Goal: Transaction & Acquisition: Purchase product/service

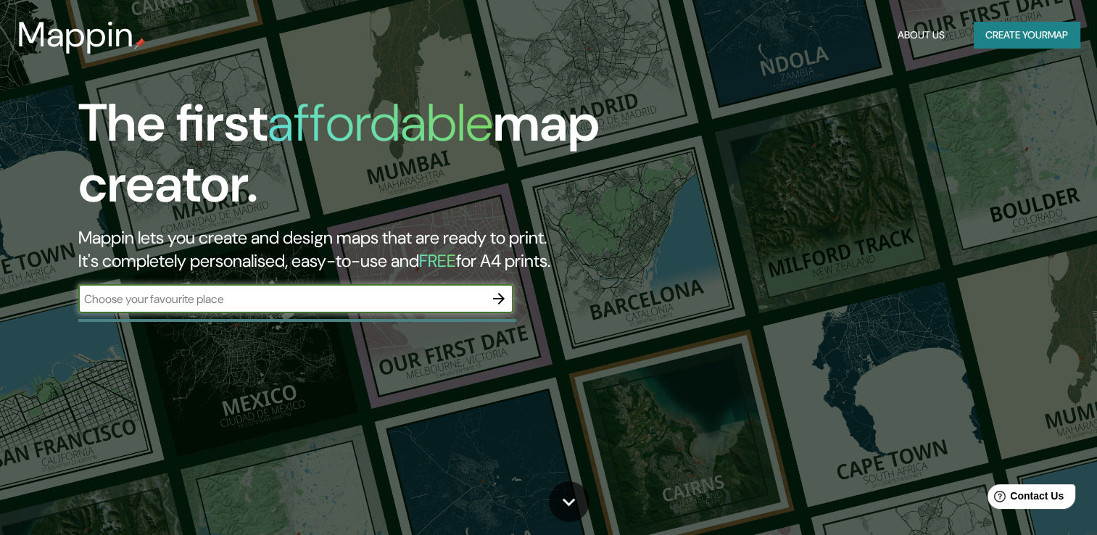
click at [463, 297] on input "text" at bounding box center [281, 299] width 406 height 17
click at [419, 302] on input "text" at bounding box center [281, 299] width 406 height 17
type input "jardin [PERSON_NAME]"
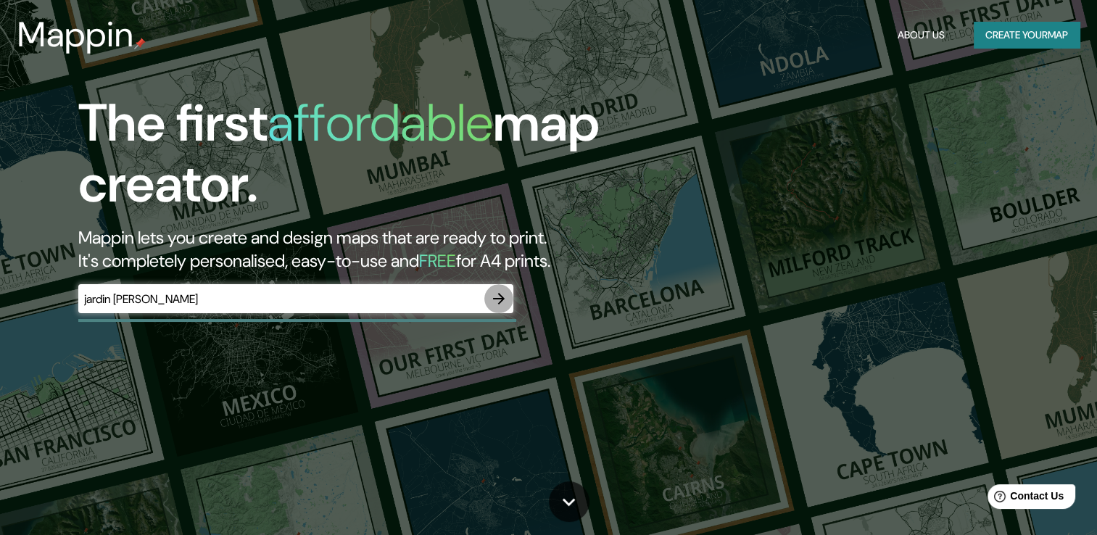
click at [496, 295] on icon "button" at bounding box center [498, 298] width 17 height 17
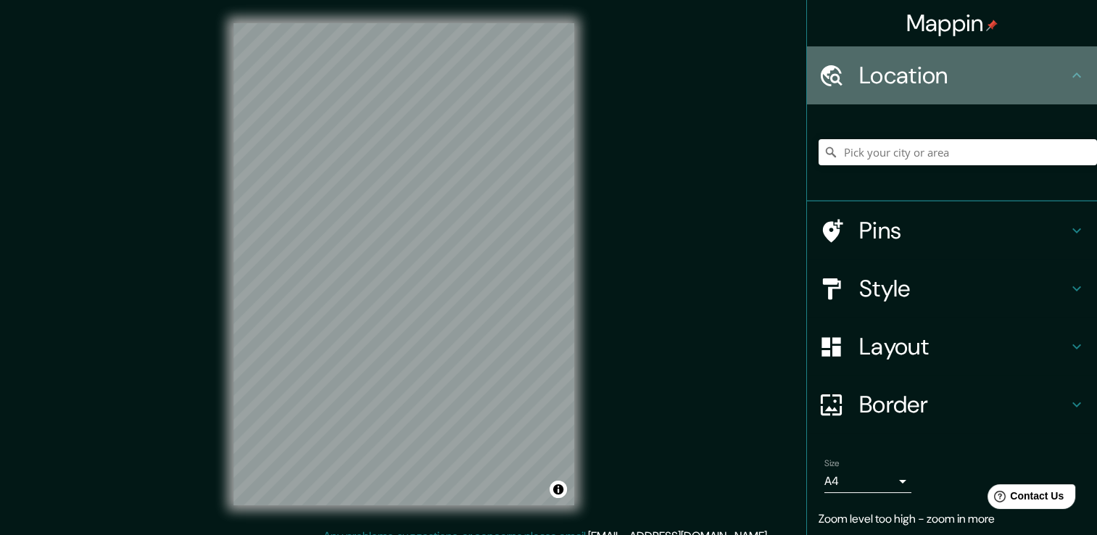
click at [837, 74] on div at bounding box center [839, 75] width 41 height 25
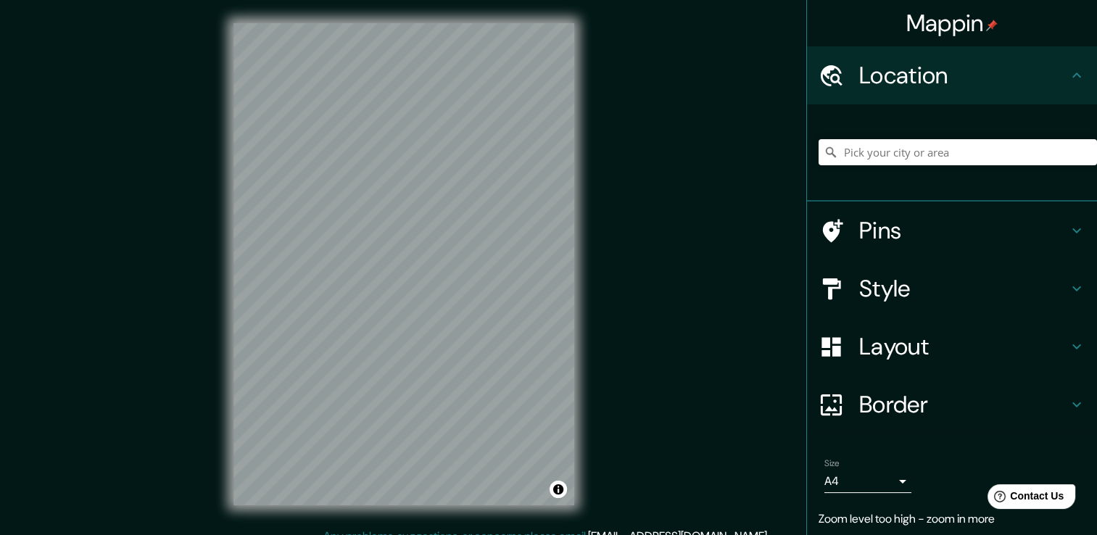
click at [1068, 74] on icon at bounding box center [1076, 75] width 17 height 17
click at [976, 152] on input "Pick your city or area" at bounding box center [958, 152] width 279 height 26
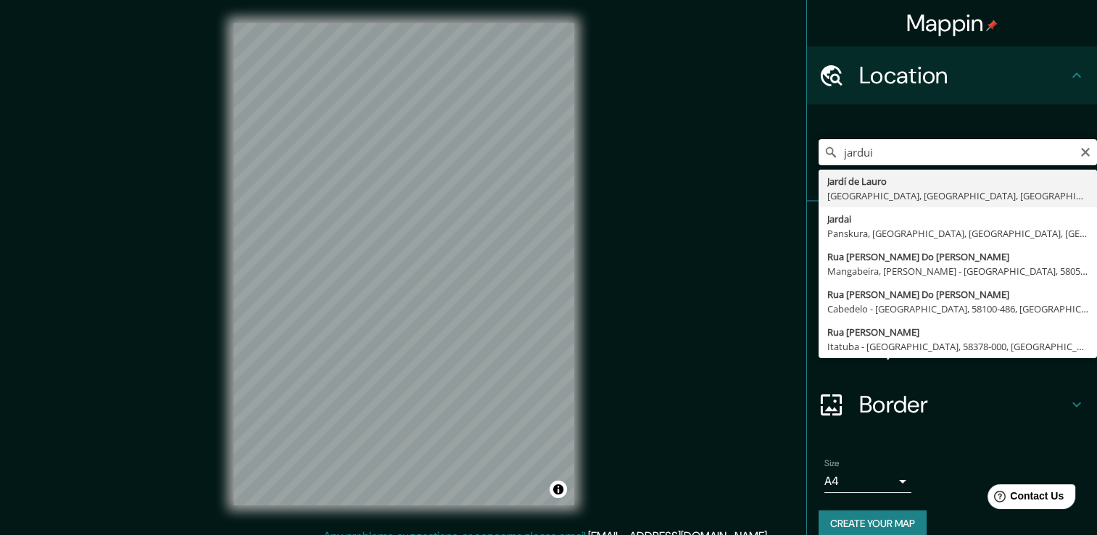
click at [865, 149] on input "jardui" at bounding box center [958, 152] width 279 height 26
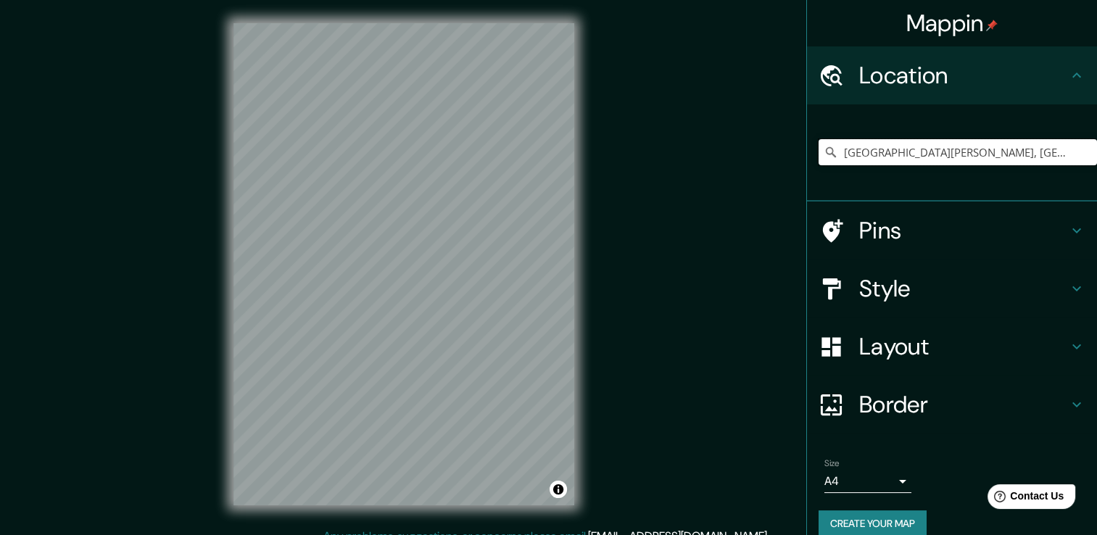
type input "[GEOGRAPHIC_DATA][PERSON_NAME], [GEOGRAPHIC_DATA]"
click at [923, 410] on h4 "Border" at bounding box center [964, 404] width 209 height 29
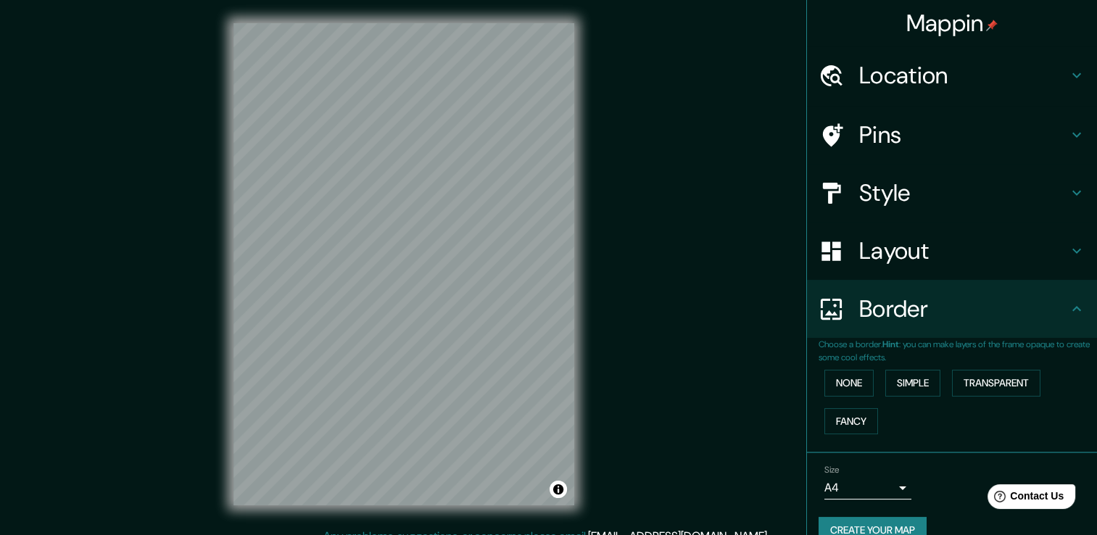
click at [891, 269] on div "Layout" at bounding box center [952, 251] width 290 height 58
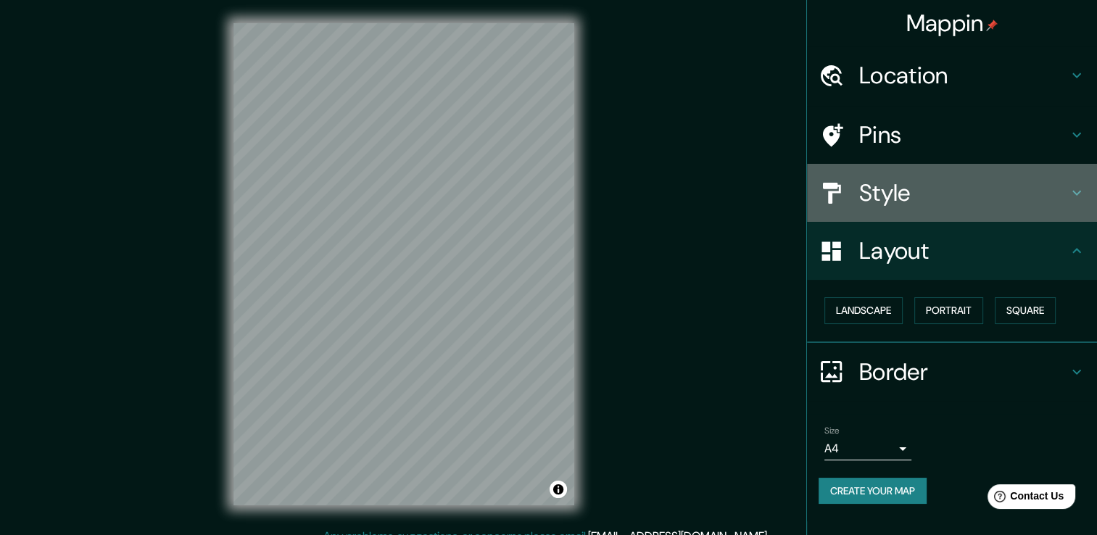
drag, startPoint x: 878, startPoint y: 211, endPoint x: 878, endPoint y: 203, distance: 8.0
click at [878, 209] on div "Style" at bounding box center [952, 193] width 290 height 58
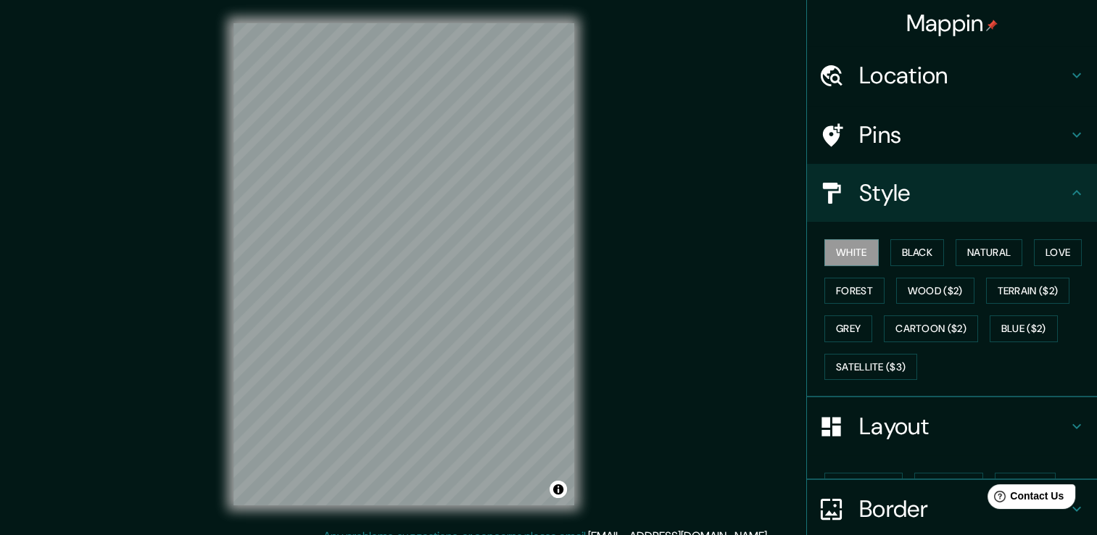
click at [881, 194] on h4 "Style" at bounding box center [964, 192] width 209 height 29
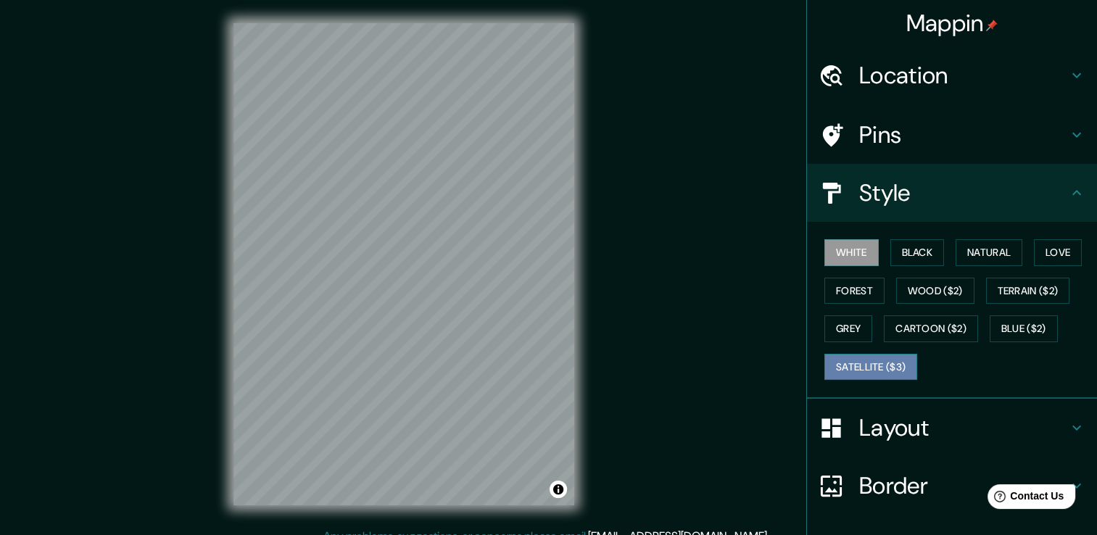
click at [873, 374] on button "Satellite ($3)" at bounding box center [871, 367] width 93 height 27
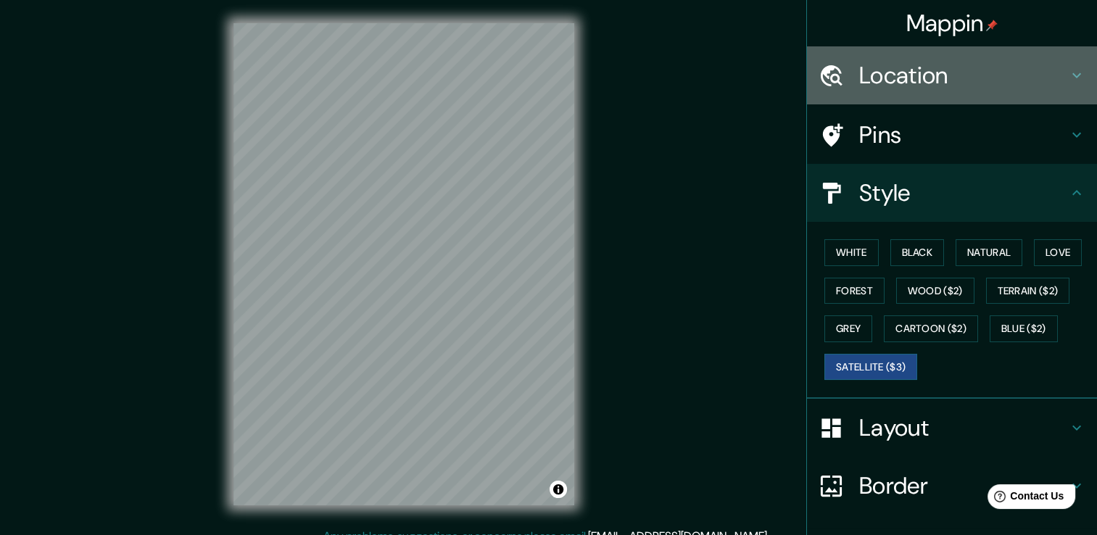
drag, startPoint x: 885, startPoint y: 79, endPoint x: 888, endPoint y: 97, distance: 18.4
click at [888, 80] on h4 "Location" at bounding box center [964, 75] width 209 height 29
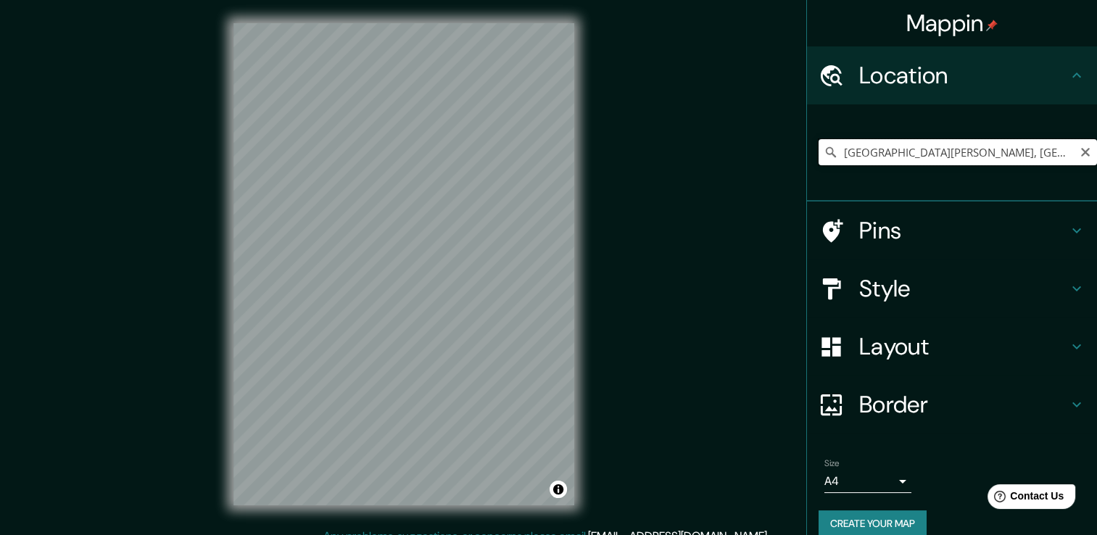
click at [866, 153] on input "[GEOGRAPHIC_DATA][PERSON_NAME], [GEOGRAPHIC_DATA]" at bounding box center [958, 152] width 279 height 26
click at [1080, 152] on icon "Clear" at bounding box center [1086, 153] width 12 height 12
paste input "Jardin [PERSON_NAME]"
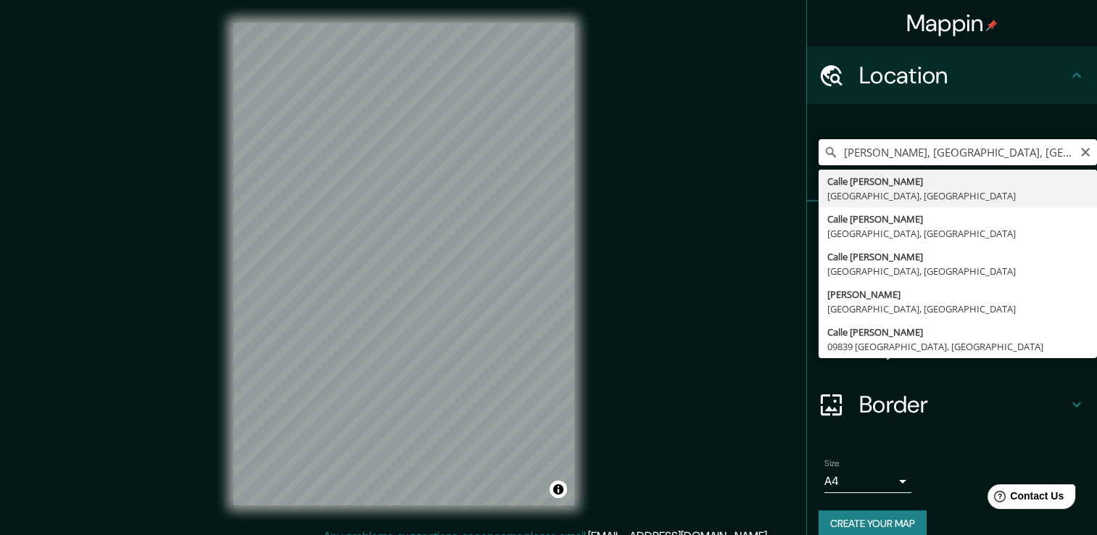
drag, startPoint x: 1050, startPoint y: 156, endPoint x: 950, endPoint y: 154, distance: 100.1
click at [950, 154] on input "[PERSON_NAME], [GEOGRAPHIC_DATA], [GEOGRAPHIC_DATA]" at bounding box center [958, 152] width 279 height 26
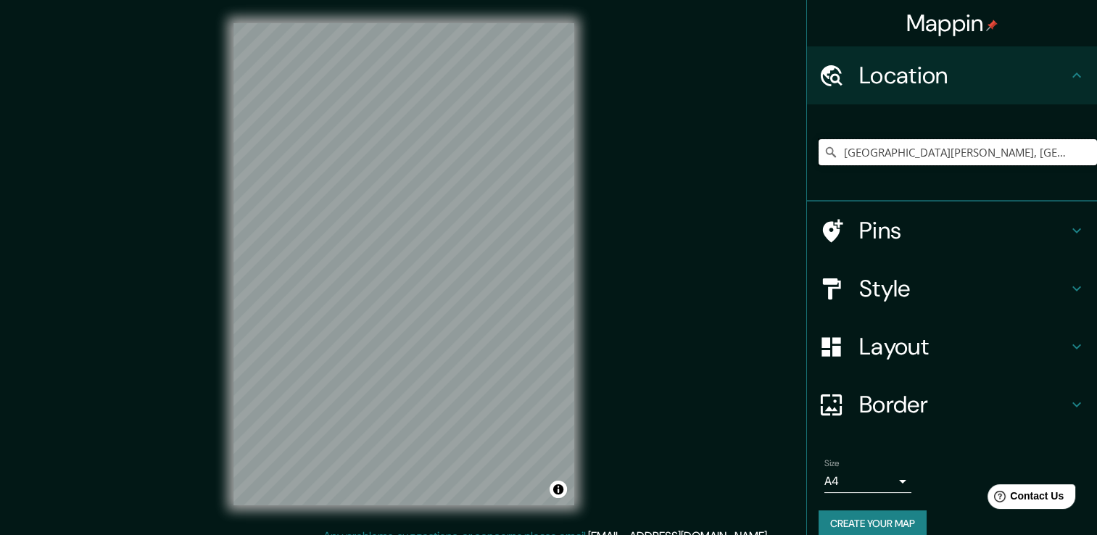
type input "[GEOGRAPHIC_DATA][PERSON_NAME], [GEOGRAPHIC_DATA]"
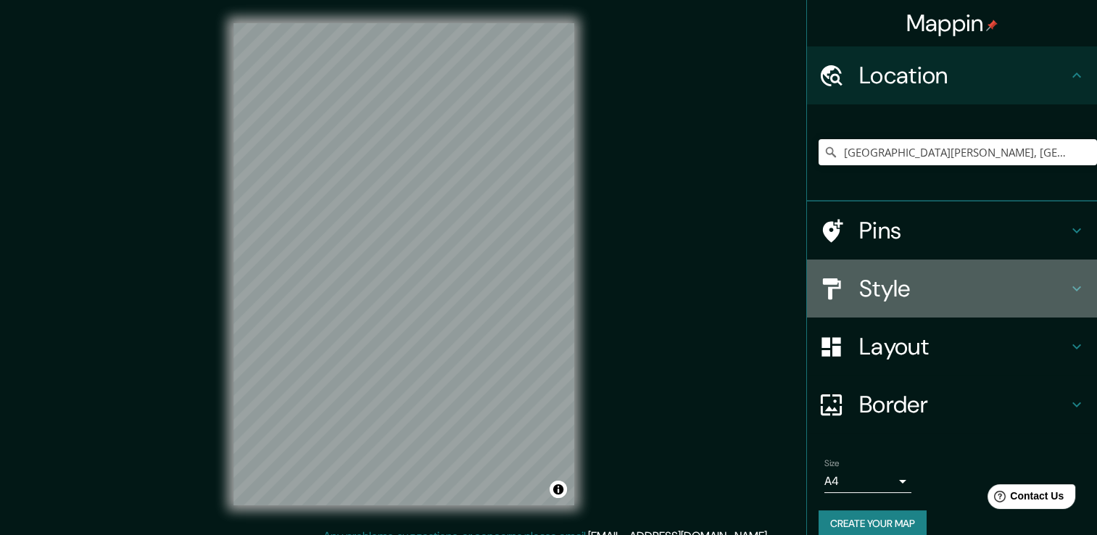
click at [876, 296] on h4 "Style" at bounding box center [964, 288] width 209 height 29
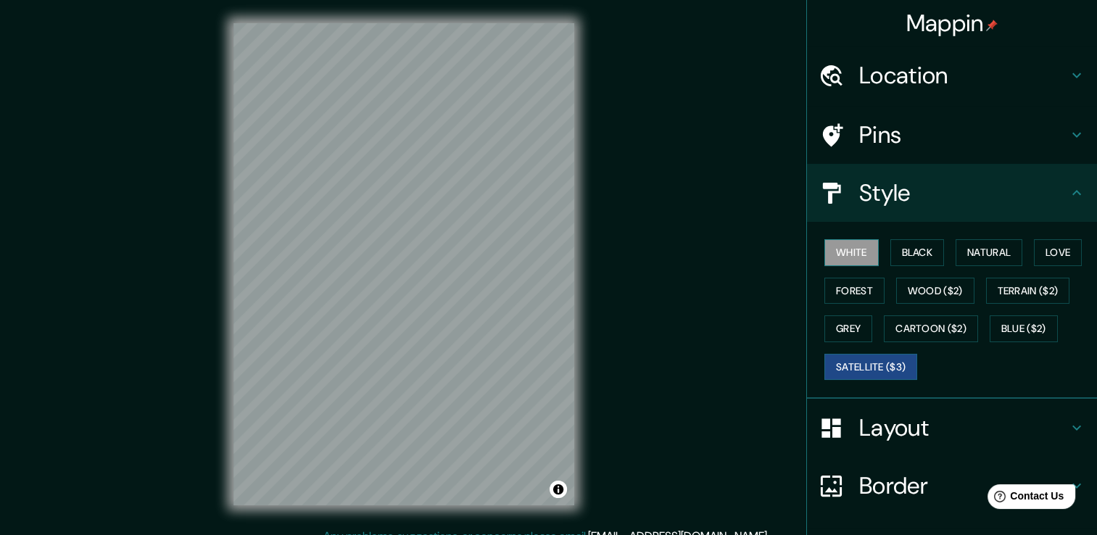
click at [837, 252] on button "White" at bounding box center [852, 252] width 54 height 27
click at [897, 250] on button "Black" at bounding box center [918, 252] width 54 height 27
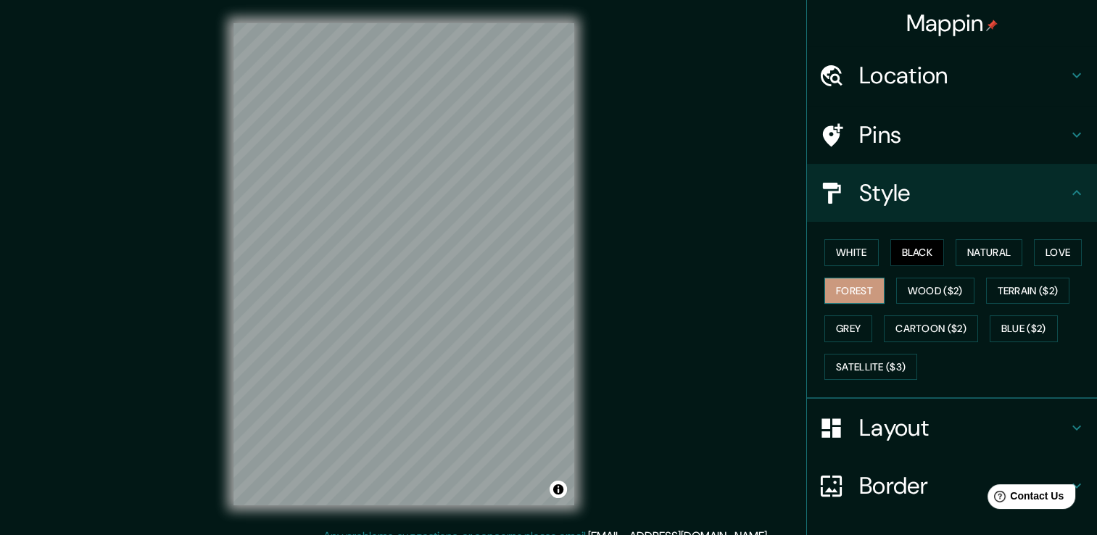
click at [844, 294] on button "Forest" at bounding box center [855, 291] width 60 height 27
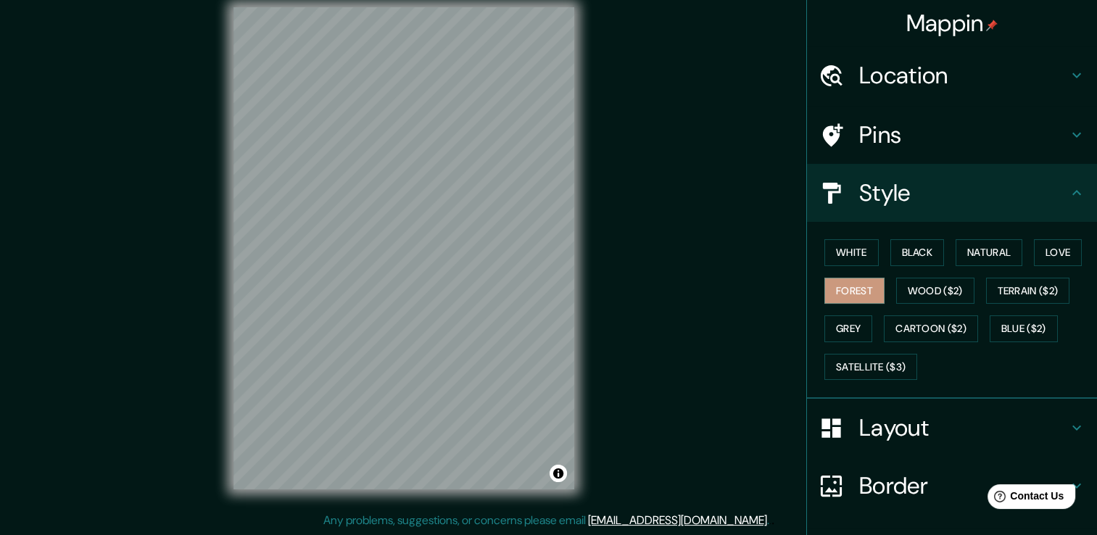
click at [894, 80] on h4 "Location" at bounding box center [964, 75] width 209 height 29
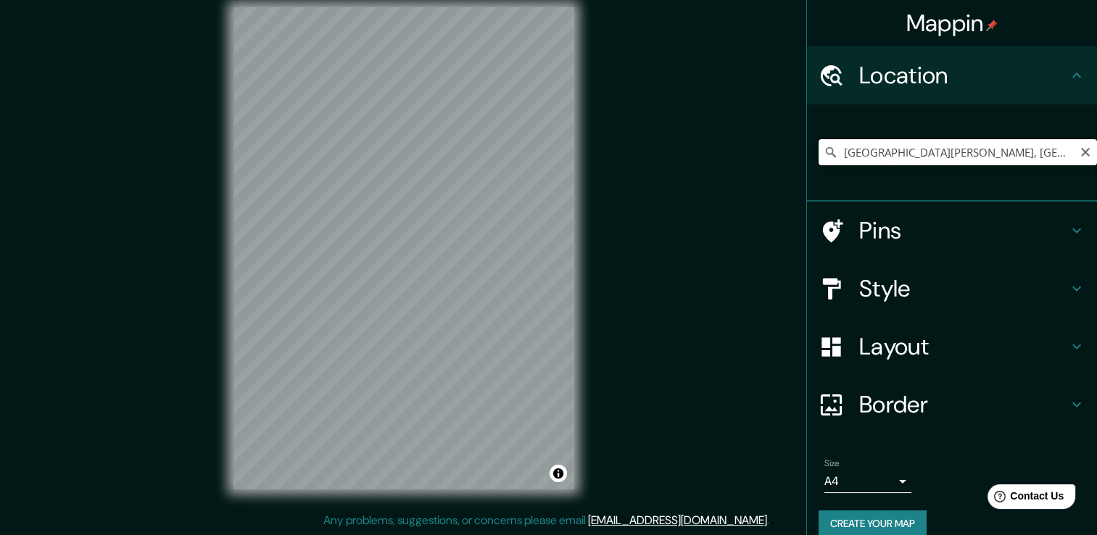
click at [900, 147] on input "[GEOGRAPHIC_DATA][PERSON_NAME], [GEOGRAPHIC_DATA]" at bounding box center [958, 152] width 279 height 26
click at [1081, 153] on icon "Clear" at bounding box center [1085, 152] width 9 height 9
paste input "[GEOGRAPHIC_DATA][PERSON_NAME] 300, 06760 [GEOGRAPHIC_DATA], [GEOGRAPHIC_DATA]"
type input "[STREET_ADDRESS][PERSON_NAME]"
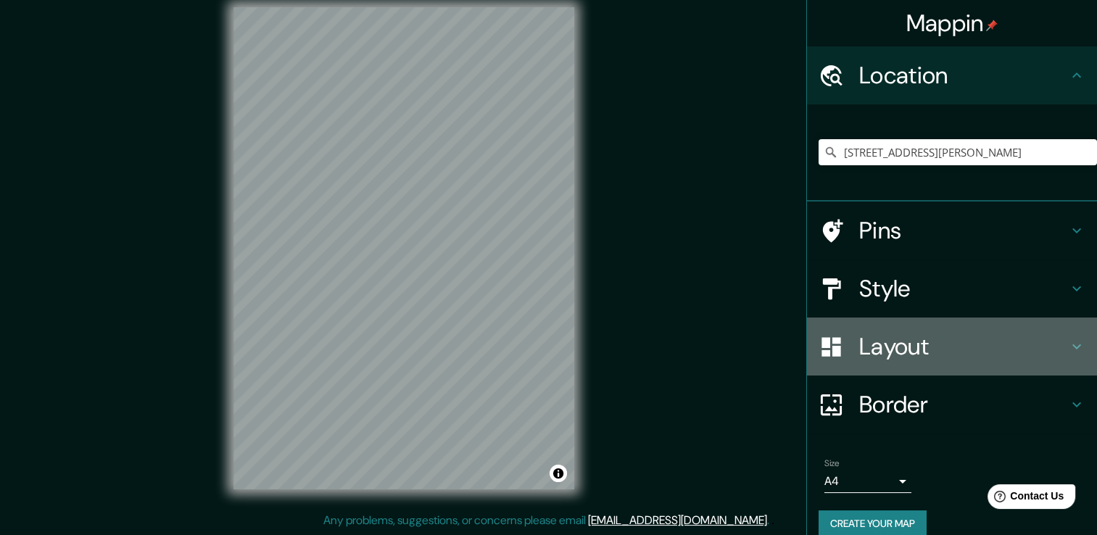
click at [865, 350] on h4 "Layout" at bounding box center [964, 346] width 209 height 29
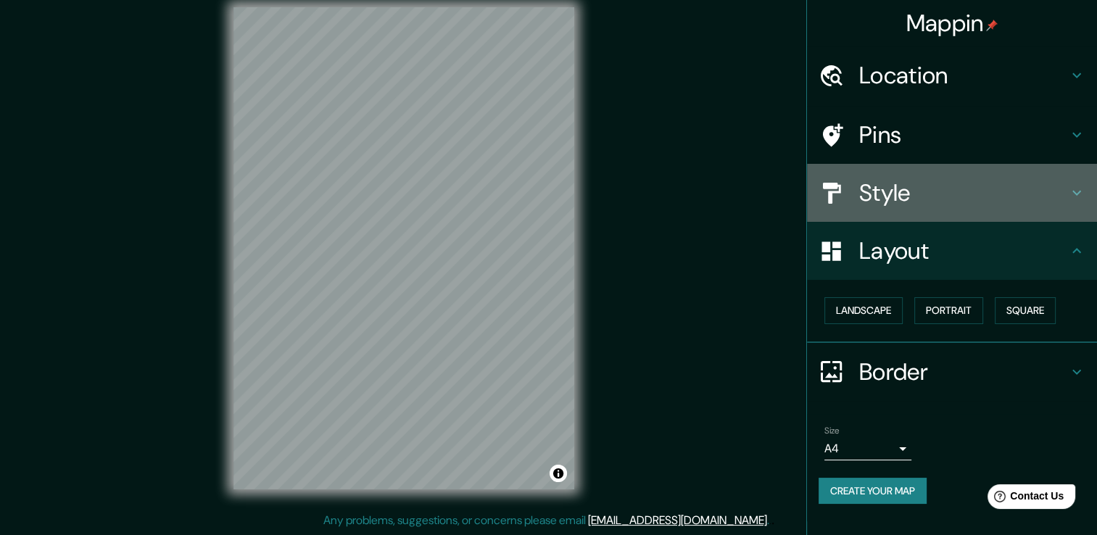
click at [857, 194] on div at bounding box center [839, 193] width 41 height 25
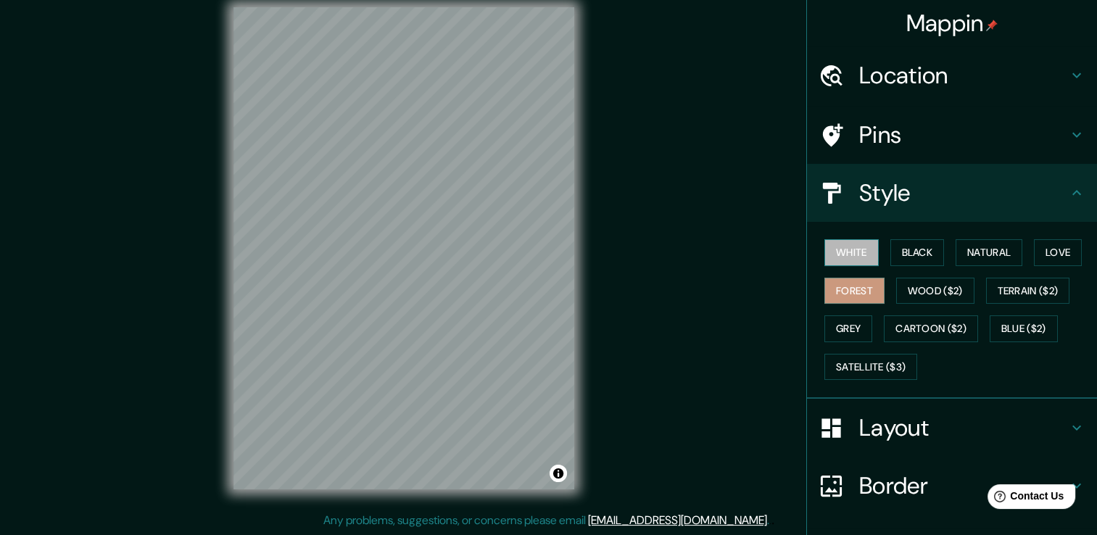
click at [842, 255] on button "White" at bounding box center [852, 252] width 54 height 27
click at [907, 249] on button "Black" at bounding box center [918, 252] width 54 height 27
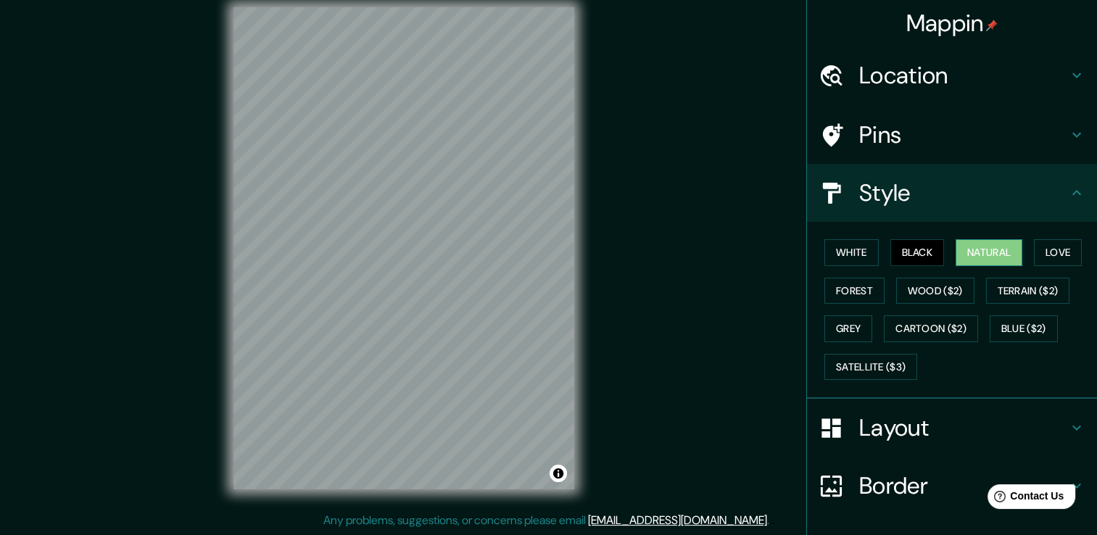
click at [997, 242] on button "Natural" at bounding box center [989, 252] width 67 height 27
click at [1063, 251] on button "Love" at bounding box center [1058, 252] width 48 height 27
click at [981, 248] on button "Natural" at bounding box center [989, 252] width 67 height 27
click at [850, 366] on button "Satellite ($3)" at bounding box center [871, 367] width 93 height 27
click at [986, 254] on button "Natural" at bounding box center [989, 252] width 67 height 27
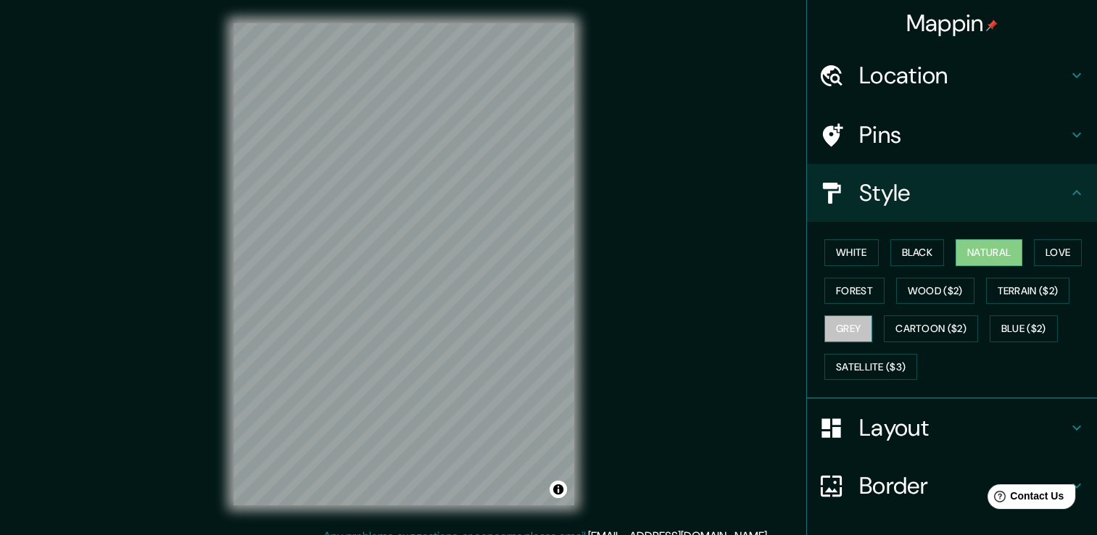
click at [839, 327] on button "Grey" at bounding box center [849, 329] width 48 height 27
click at [853, 361] on button "Satellite ($3)" at bounding box center [871, 367] width 93 height 27
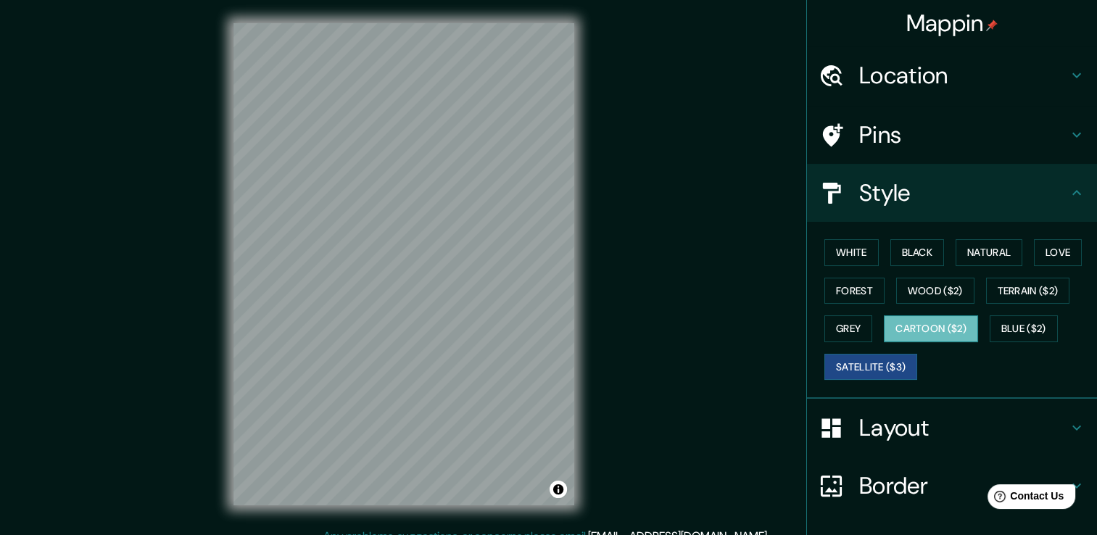
click at [953, 321] on button "Cartoon ($2)" at bounding box center [931, 329] width 94 height 27
click at [1033, 337] on button "Blue ($2)" at bounding box center [1024, 329] width 68 height 27
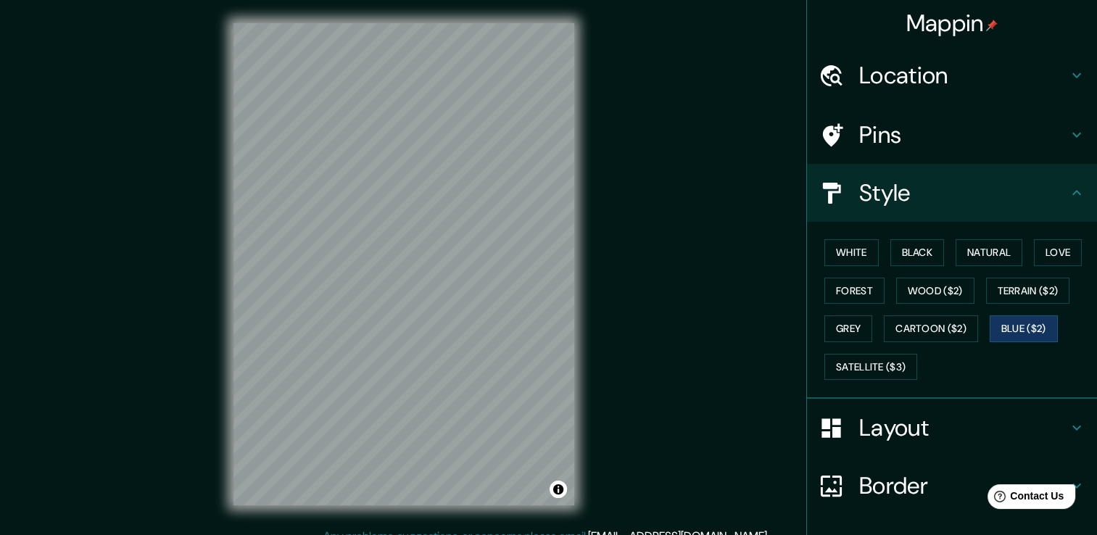
click at [870, 419] on h4 "Layout" at bounding box center [964, 427] width 209 height 29
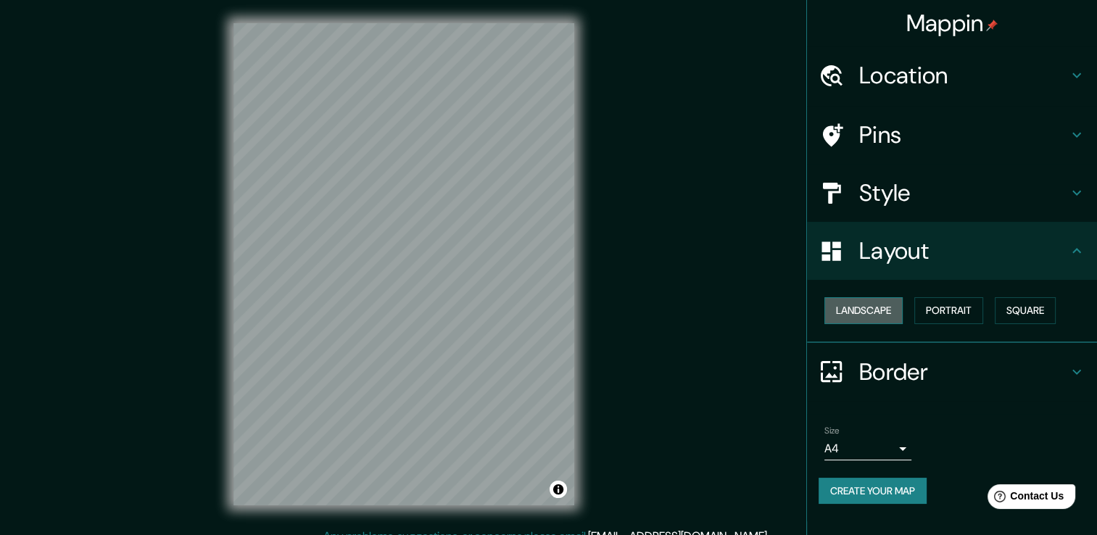
click at [855, 316] on button "Landscape" at bounding box center [864, 310] width 78 height 27
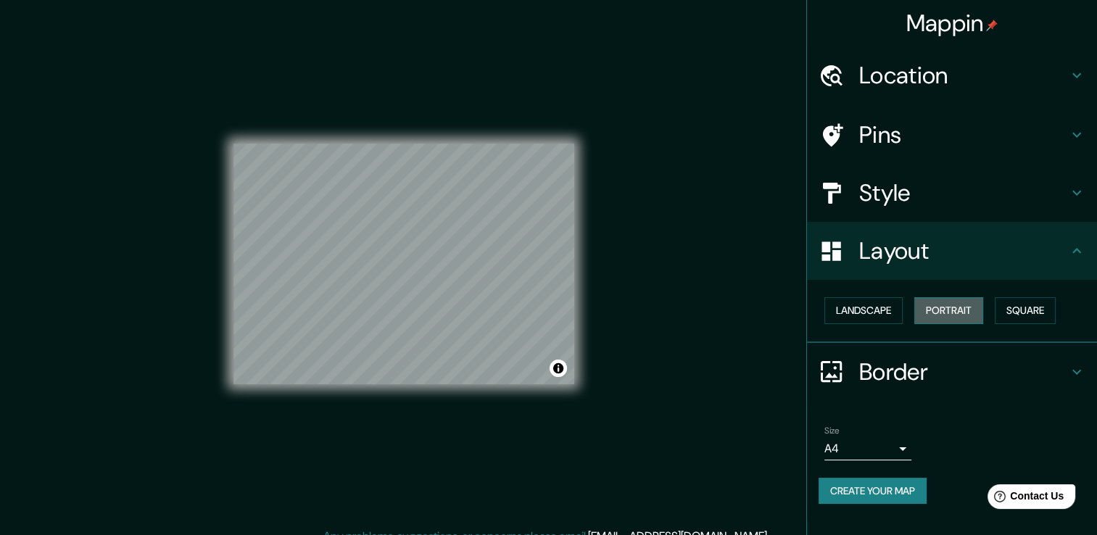
click at [943, 315] on button "Portrait" at bounding box center [949, 310] width 69 height 27
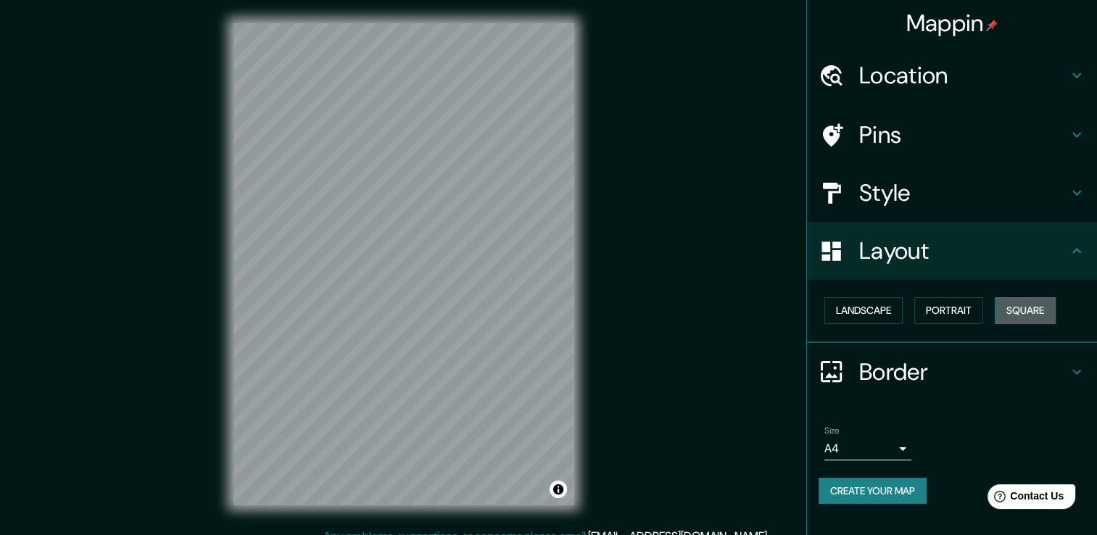
click at [1021, 311] on button "Square" at bounding box center [1025, 310] width 61 height 27
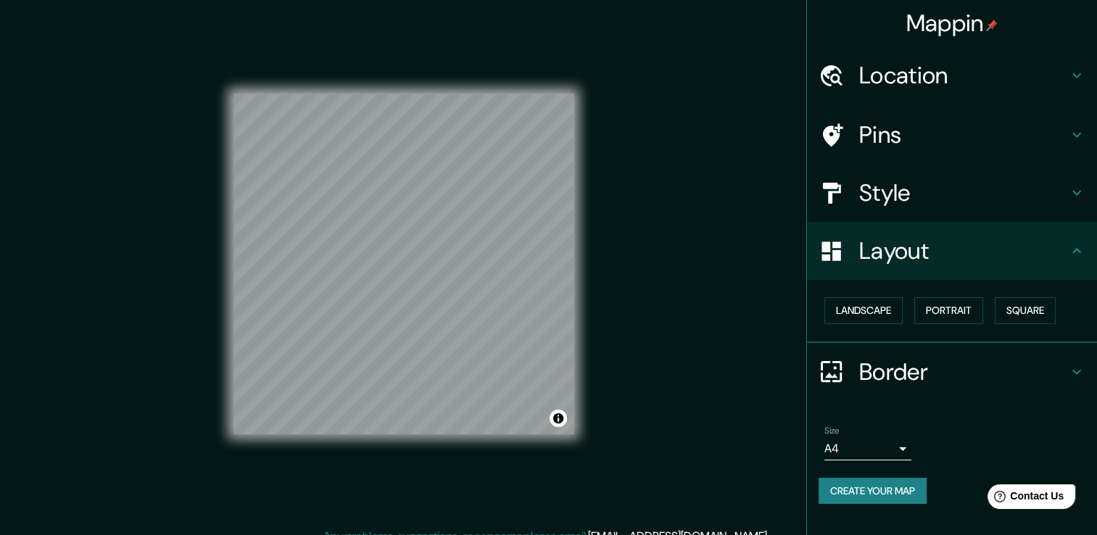
drag, startPoint x: 844, startPoint y: 306, endPoint x: 917, endPoint y: 379, distance: 103.1
click at [846, 306] on button "Landscape" at bounding box center [864, 310] width 78 height 27
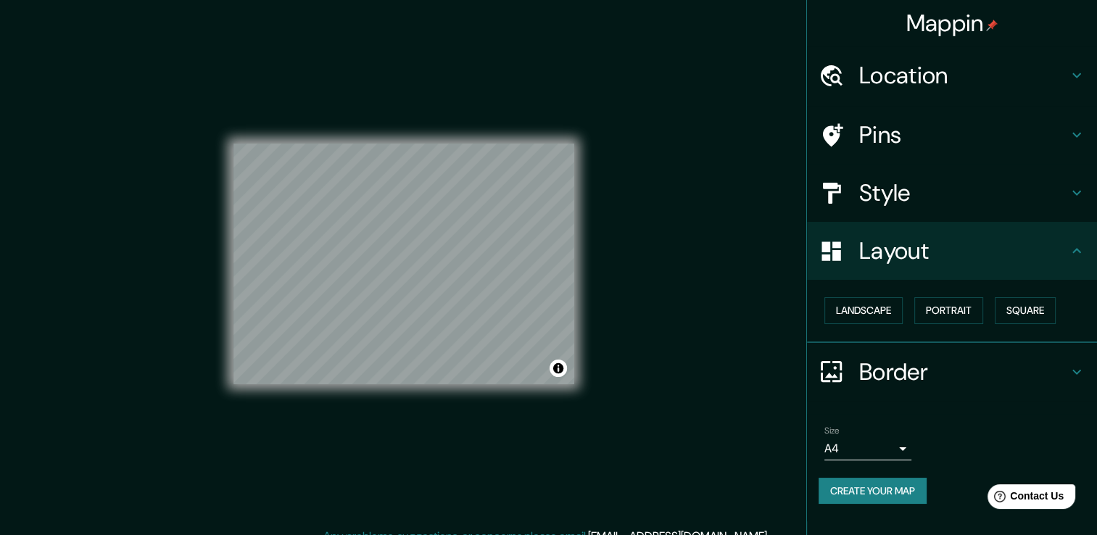
click at [917, 377] on h4 "Border" at bounding box center [964, 372] width 209 height 29
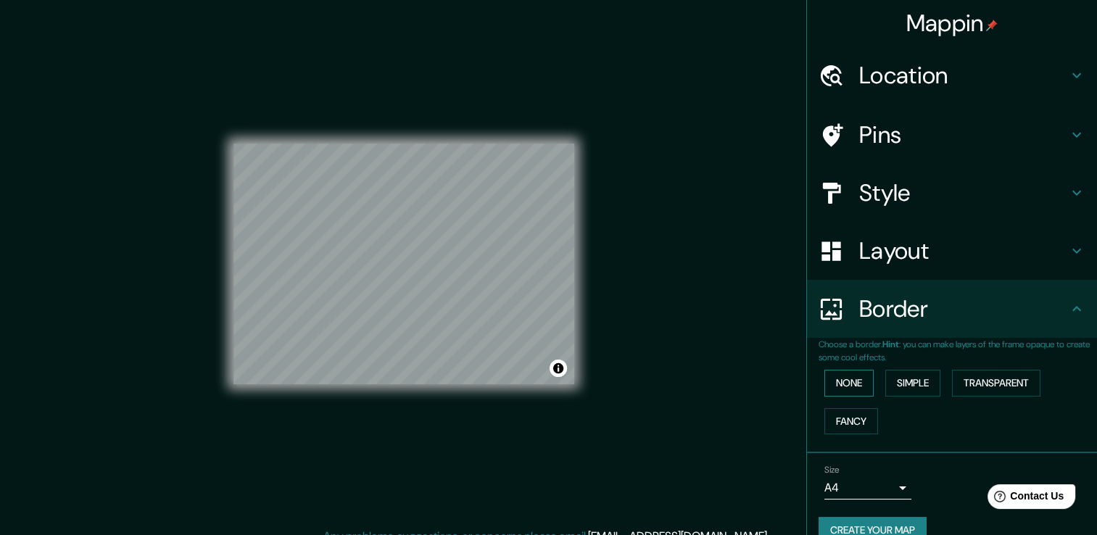
drag, startPoint x: 826, startPoint y: 382, endPoint x: 862, endPoint y: 382, distance: 35.5
click at [843, 382] on button "None" at bounding box center [849, 383] width 49 height 27
click at [914, 382] on button "Simple" at bounding box center [913, 383] width 55 height 27
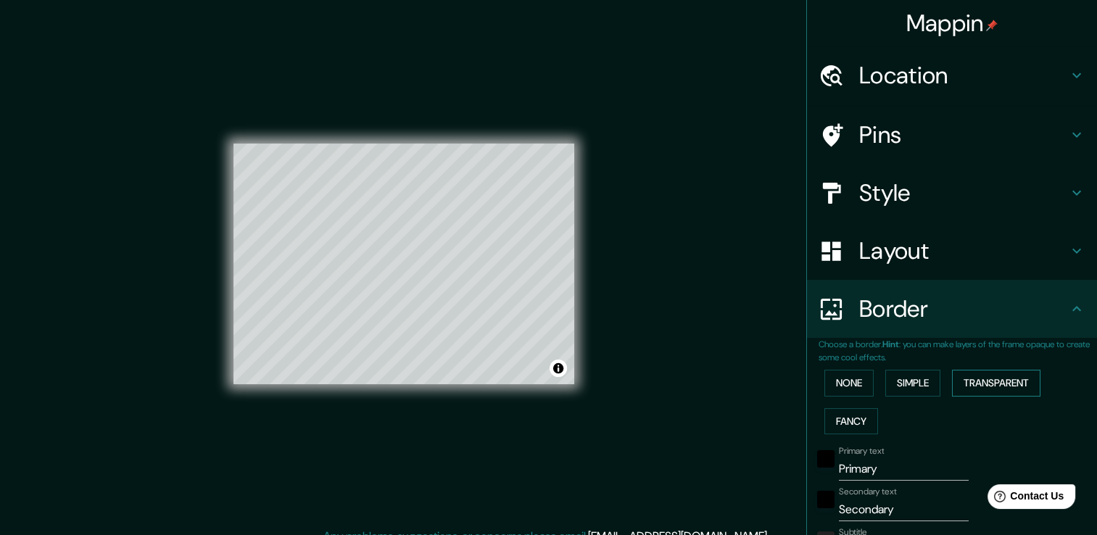
click at [1005, 388] on button "Transparent" at bounding box center [996, 383] width 88 height 27
click at [837, 416] on button "Fancy" at bounding box center [852, 421] width 54 height 27
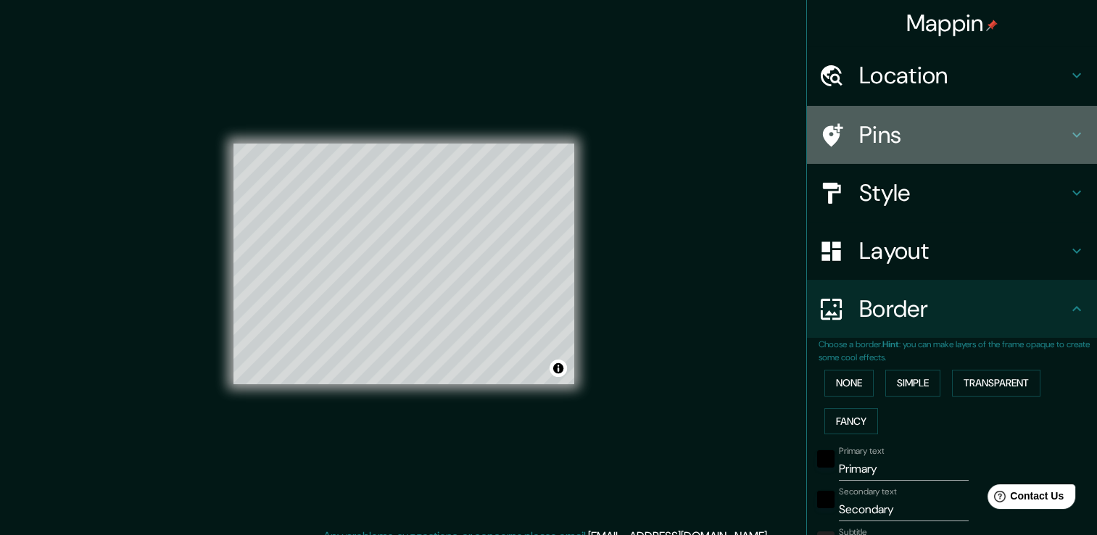
click at [859, 152] on div "Pins" at bounding box center [952, 135] width 290 height 58
type input "38"
type input "19"
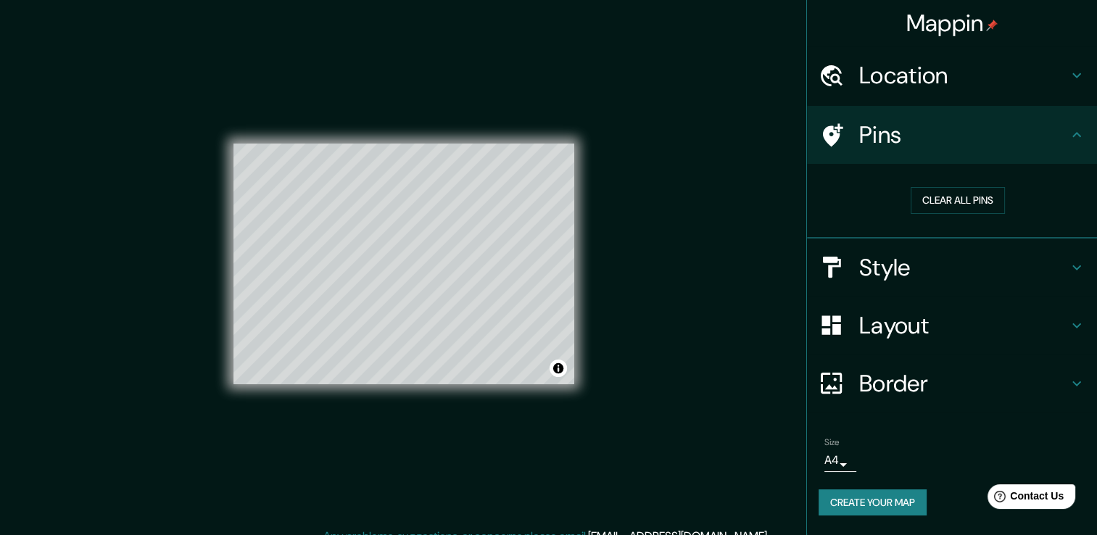
drag, startPoint x: 923, startPoint y: 275, endPoint x: 931, endPoint y: 321, distance: 47.1
click at [926, 277] on h4 "Style" at bounding box center [964, 267] width 209 height 29
type input "38"
type input "19"
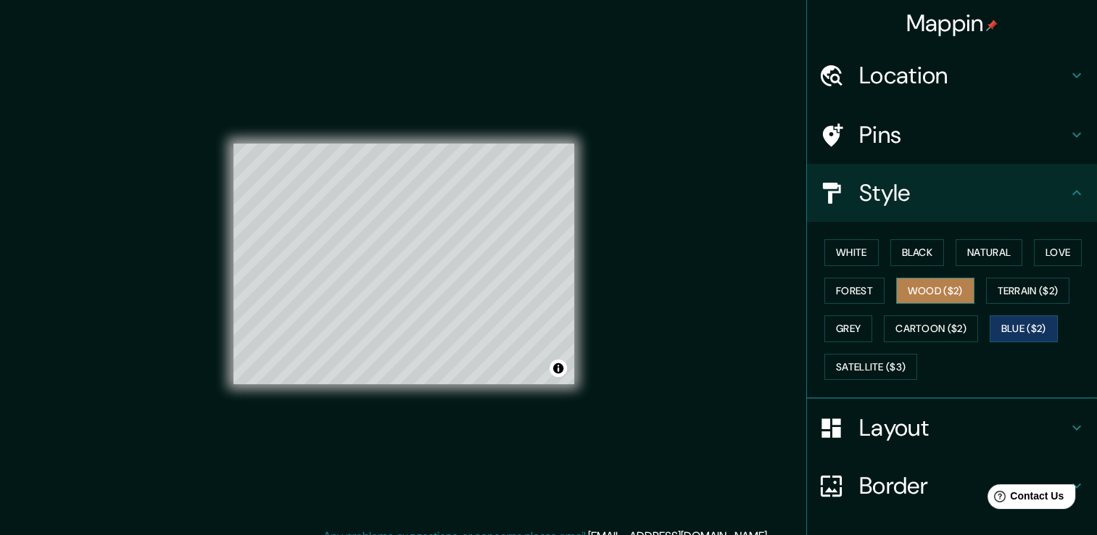
click at [946, 292] on button "Wood ($2)" at bounding box center [935, 291] width 78 height 27
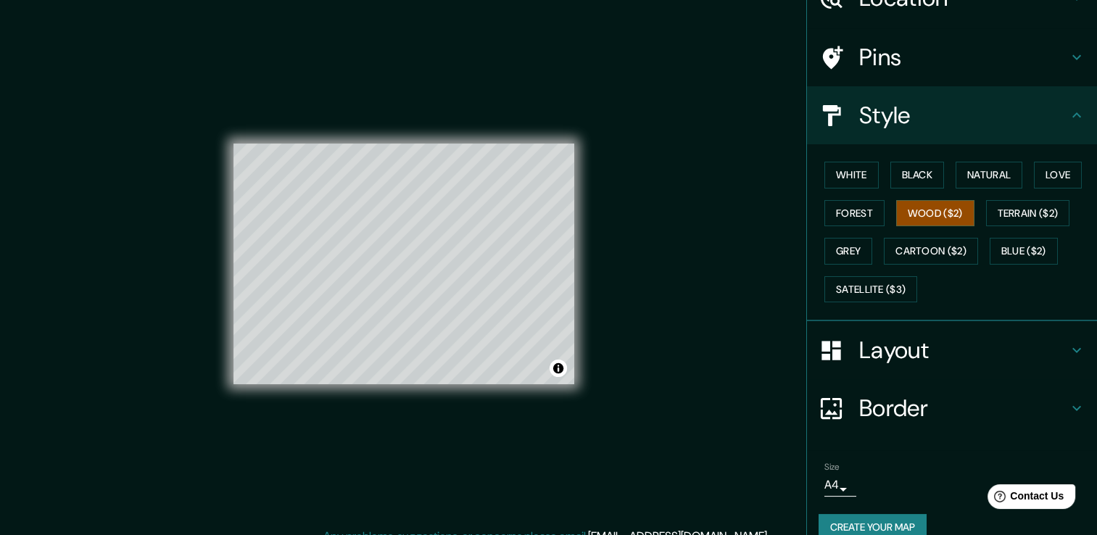
scroll to position [98, 0]
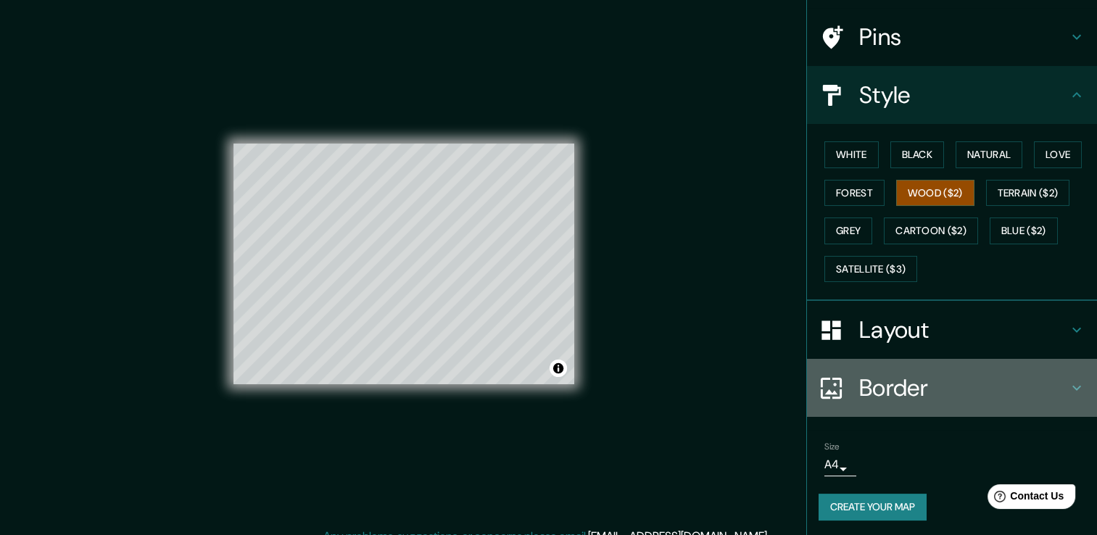
click at [876, 384] on h4 "Border" at bounding box center [964, 388] width 209 height 29
type input "38"
type input "19"
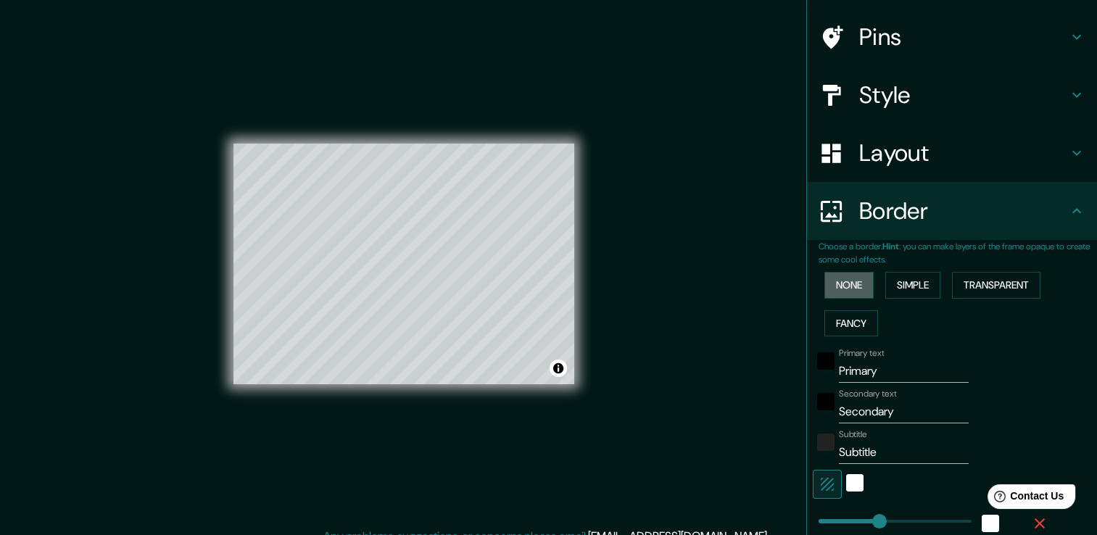
drag, startPoint x: 844, startPoint y: 285, endPoint x: 728, endPoint y: 296, distance: 116.6
click at [841, 284] on button "None" at bounding box center [849, 285] width 49 height 27
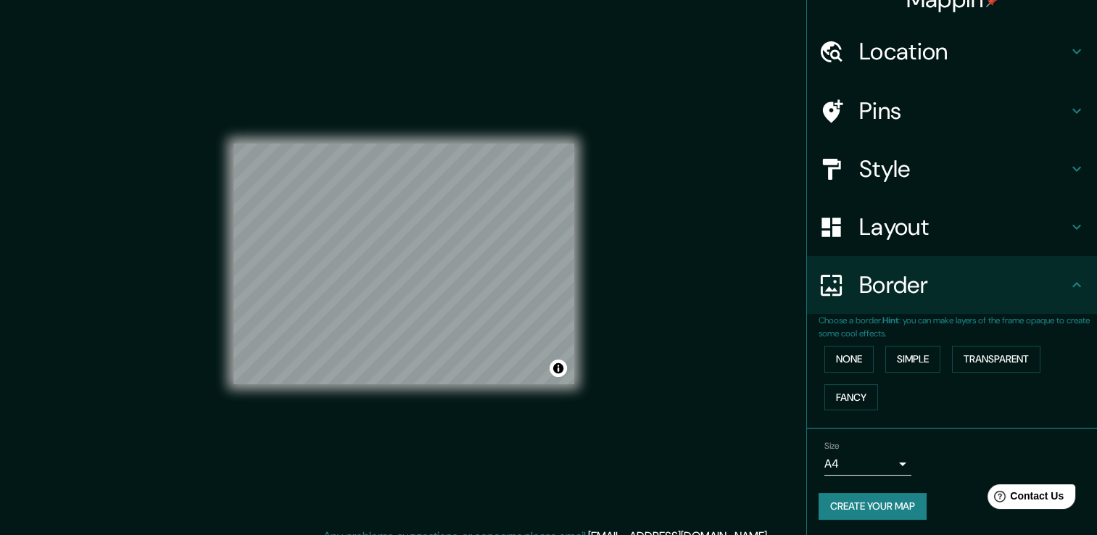
click at [863, 227] on h4 "Layout" at bounding box center [964, 227] width 209 height 29
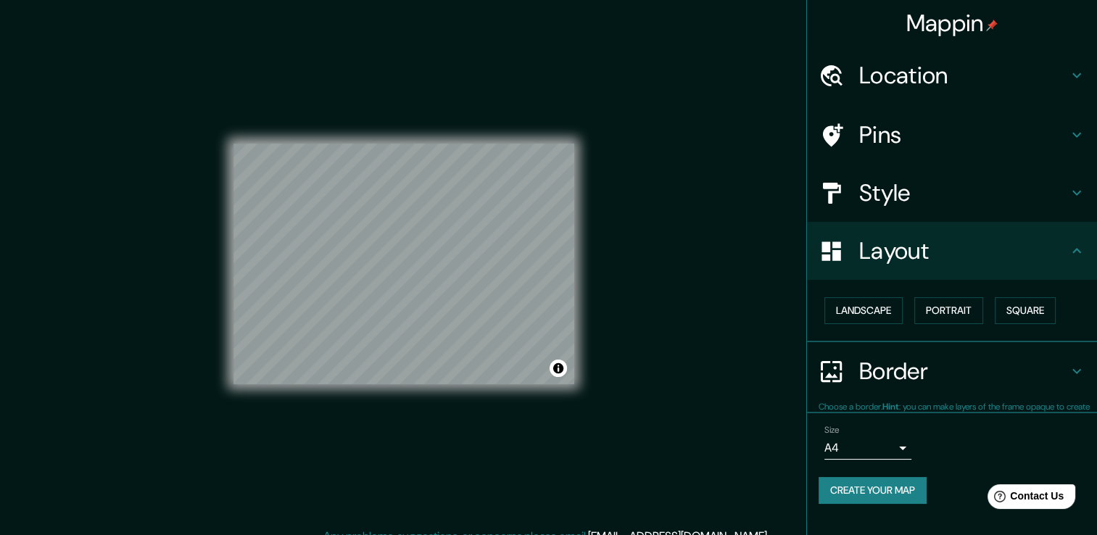
scroll to position [0, 0]
drag, startPoint x: 957, startPoint y: 316, endPoint x: 870, endPoint y: 373, distance: 103.8
click at [957, 316] on button "Portrait" at bounding box center [949, 310] width 69 height 27
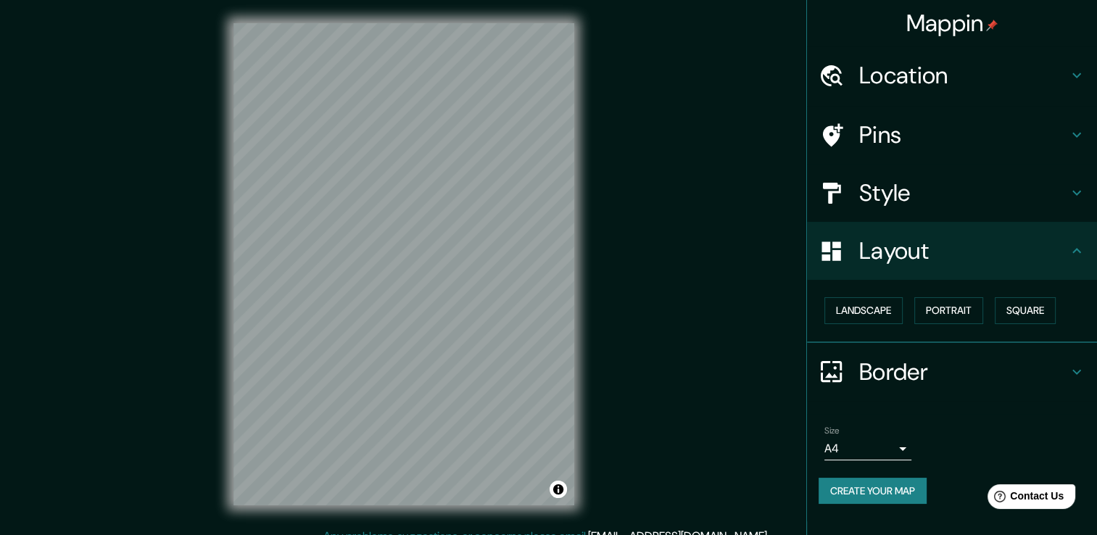
click at [878, 202] on h4 "Style" at bounding box center [964, 192] width 209 height 29
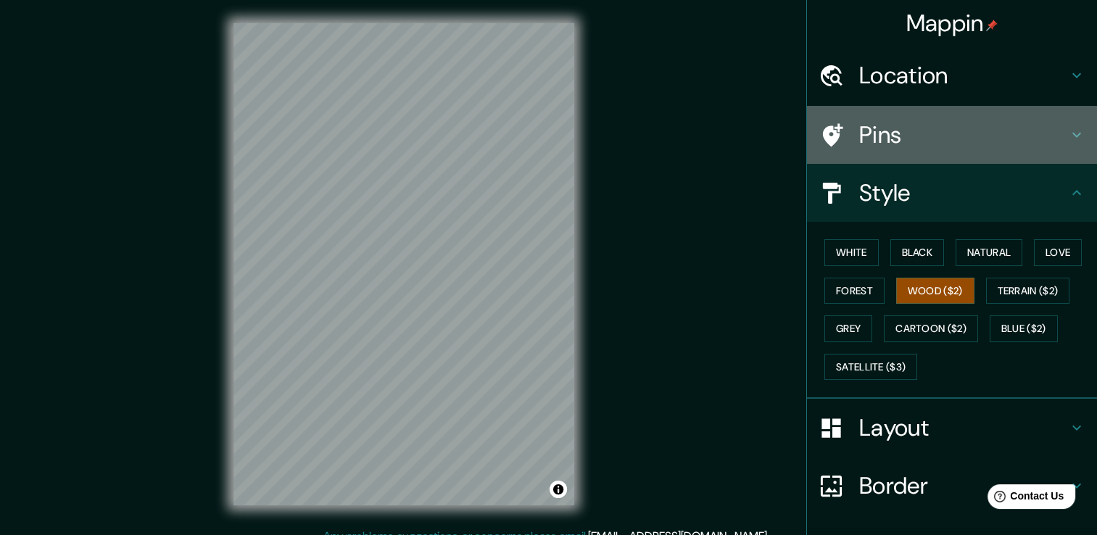
click at [861, 128] on h4 "Pins" at bounding box center [964, 134] width 209 height 29
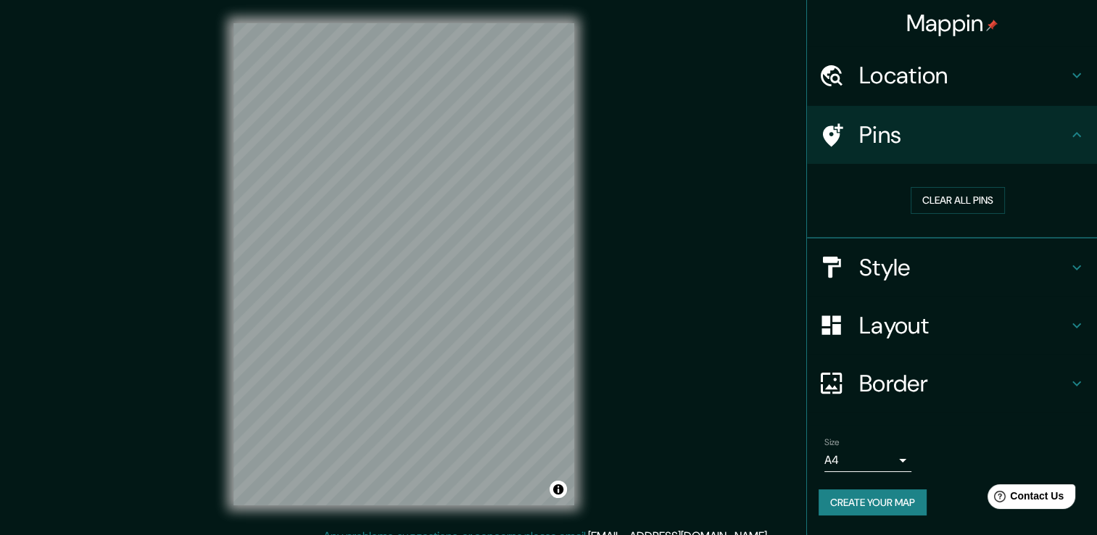
drag, startPoint x: 933, startPoint y: 200, endPoint x: 853, endPoint y: 236, distance: 88.3
click at [926, 205] on button "Clear all pins" at bounding box center [958, 200] width 94 height 27
click at [218, 284] on div "© Mapbox © OpenStreetMap Improve this map" at bounding box center [403, 264] width 387 height 528
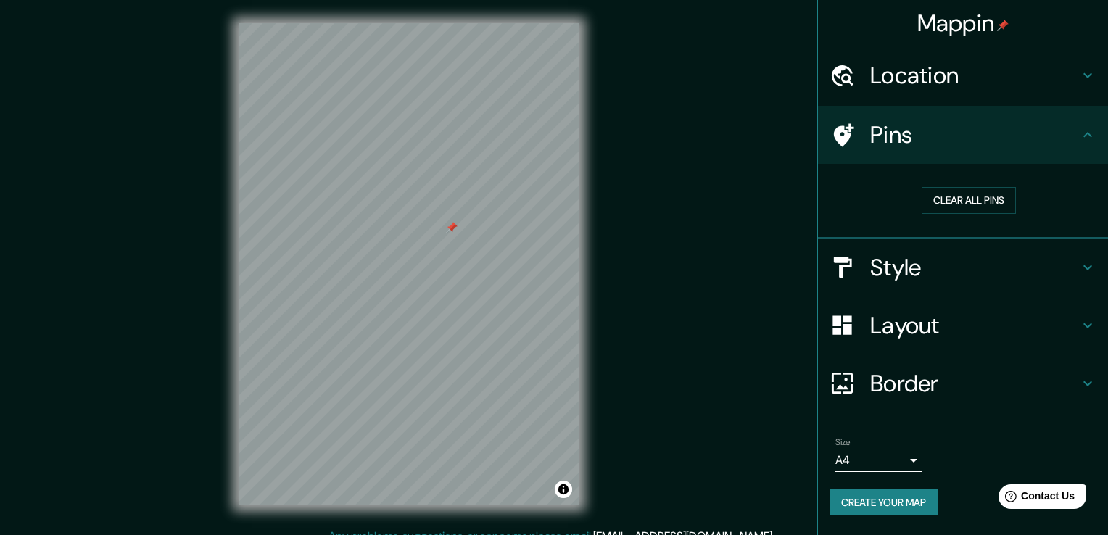
click at [864, 452] on body "Mappin Location [STREET_ADDRESS][PERSON_NAME] Avenida [PERSON_NAME] [GEOGRAPHIC…" at bounding box center [554, 267] width 1108 height 535
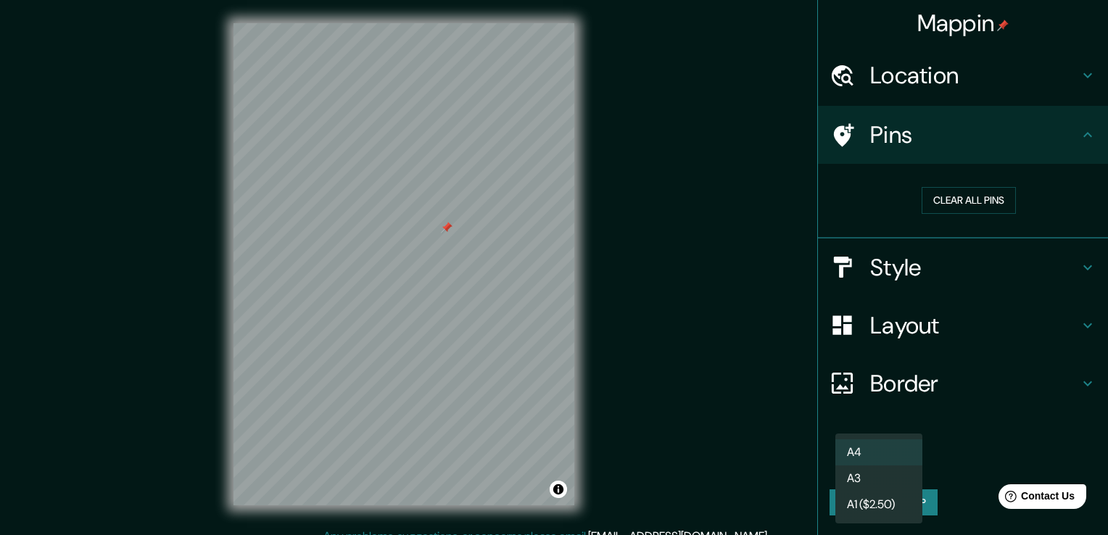
click at [663, 390] on div at bounding box center [554, 267] width 1108 height 535
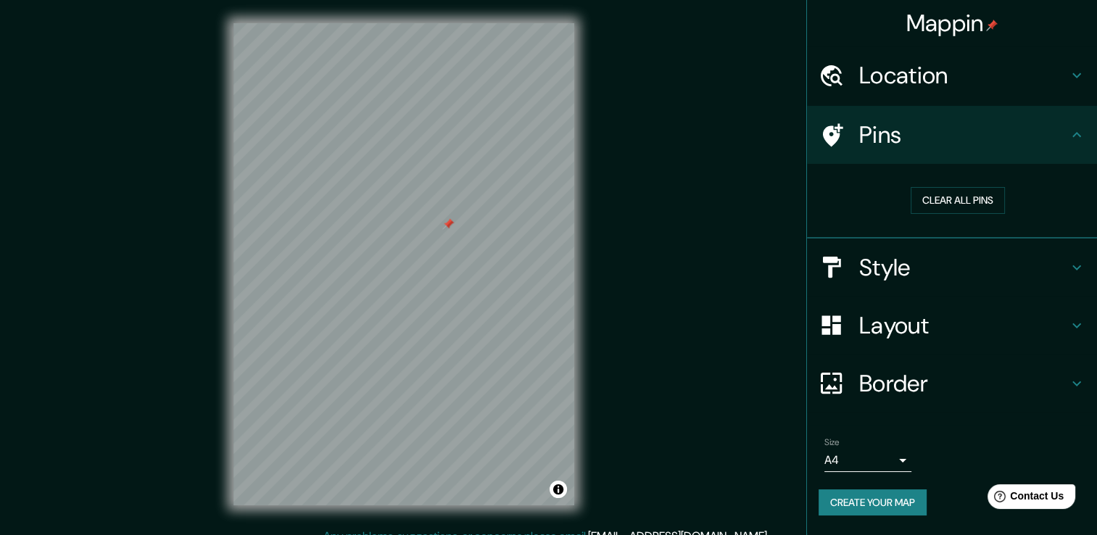
click at [442, 219] on div at bounding box center [448, 224] width 12 height 12
drag, startPoint x: 940, startPoint y: 195, endPoint x: 874, endPoint y: 218, distance: 69.7
click at [941, 194] on button "Clear all pins" at bounding box center [958, 200] width 94 height 27
click at [884, 268] on h4 "Style" at bounding box center [964, 267] width 209 height 29
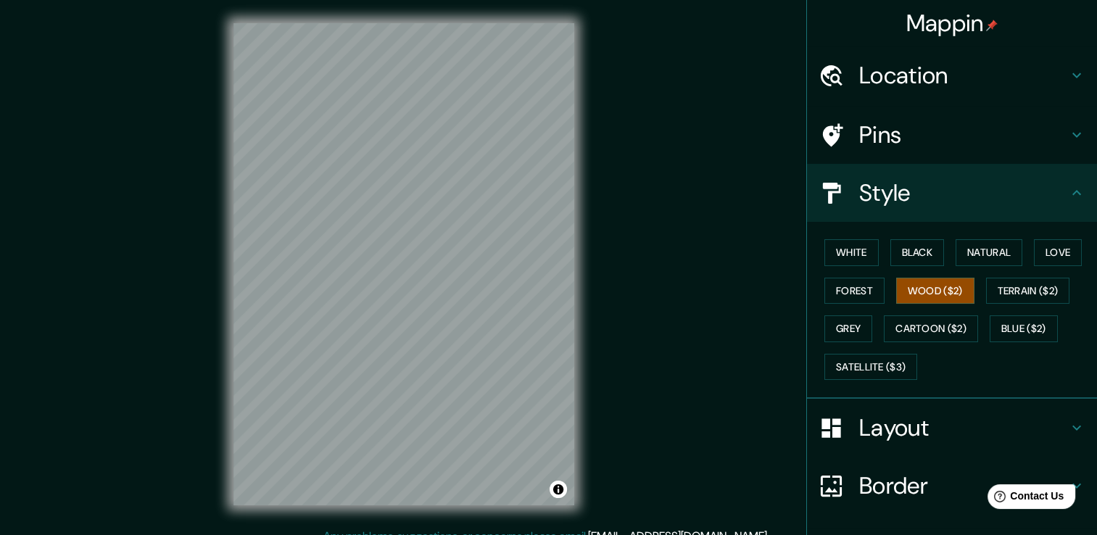
drag, startPoint x: 858, startPoint y: 287, endPoint x: 767, endPoint y: 306, distance: 93.3
click at [857, 288] on button "Forest" at bounding box center [855, 291] width 60 height 27
click at [844, 324] on button "Grey" at bounding box center [849, 329] width 48 height 27
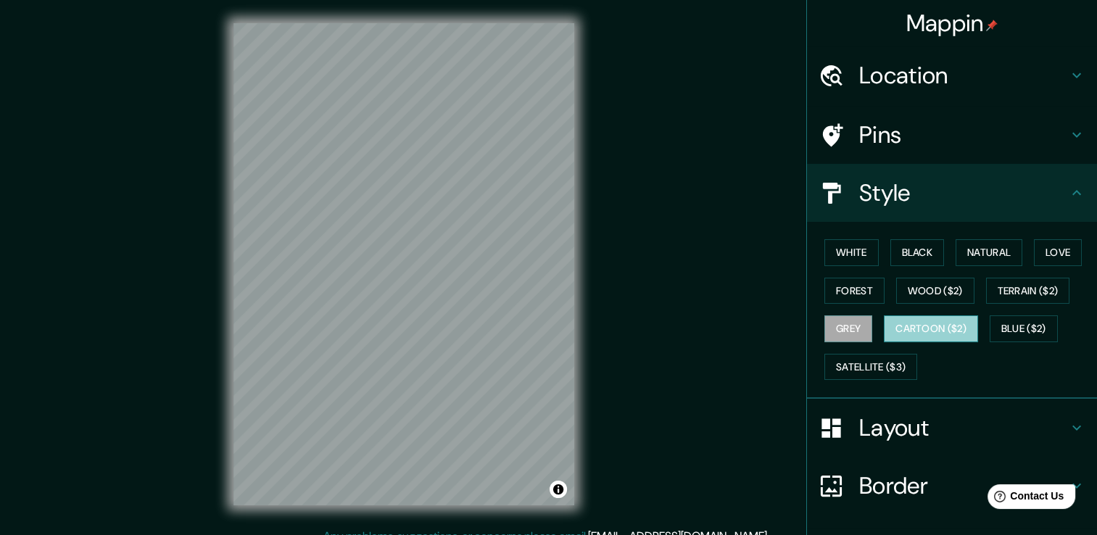
click at [922, 327] on button "Cartoon ($2)" at bounding box center [931, 329] width 94 height 27
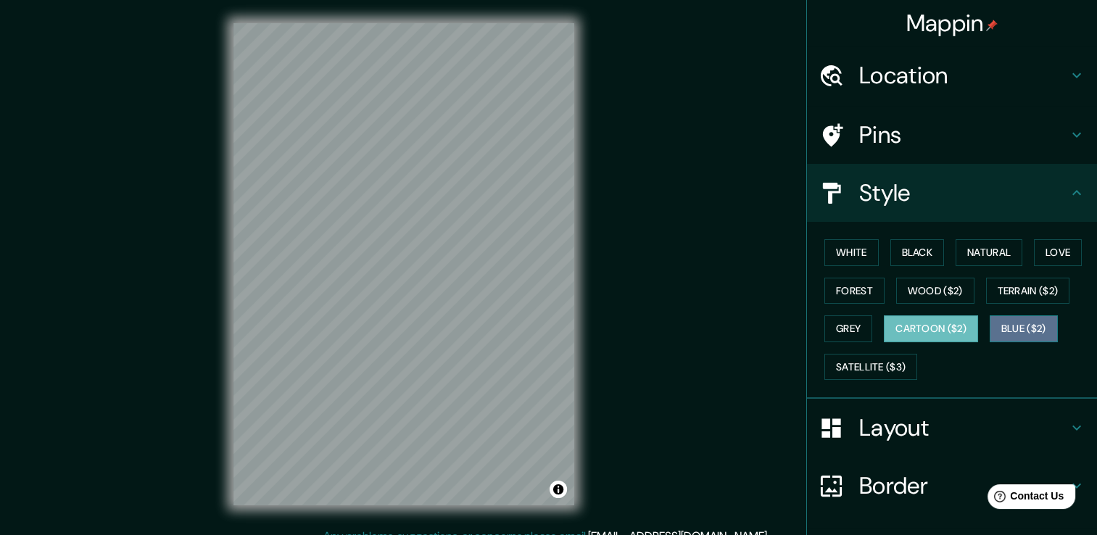
click at [1018, 329] on button "Blue ($2)" at bounding box center [1024, 329] width 68 height 27
click at [940, 334] on button "Cartoon ($2)" at bounding box center [931, 329] width 94 height 27
click at [1009, 252] on button "Natural" at bounding box center [989, 252] width 67 height 27
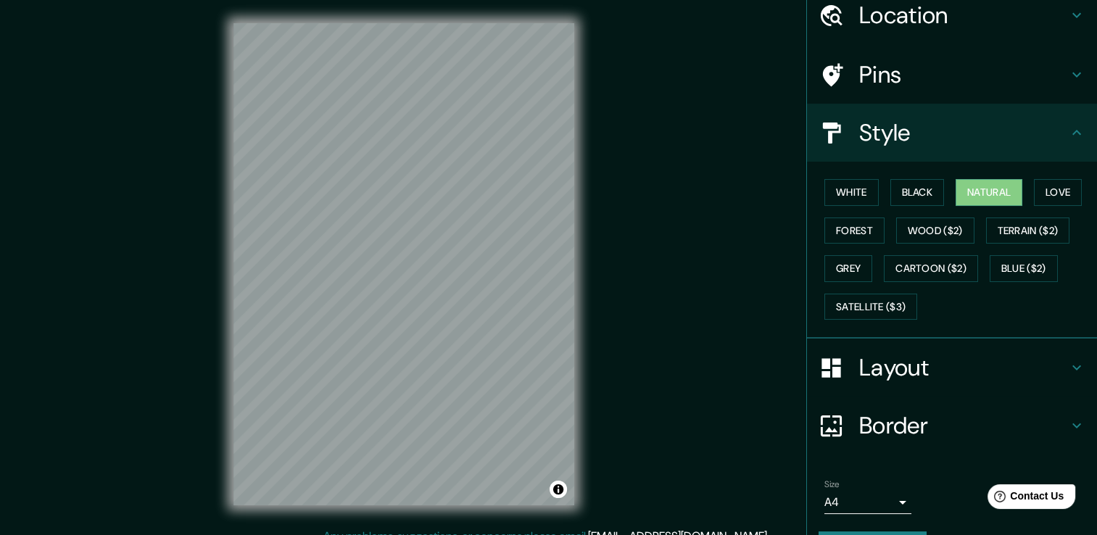
scroll to position [98, 0]
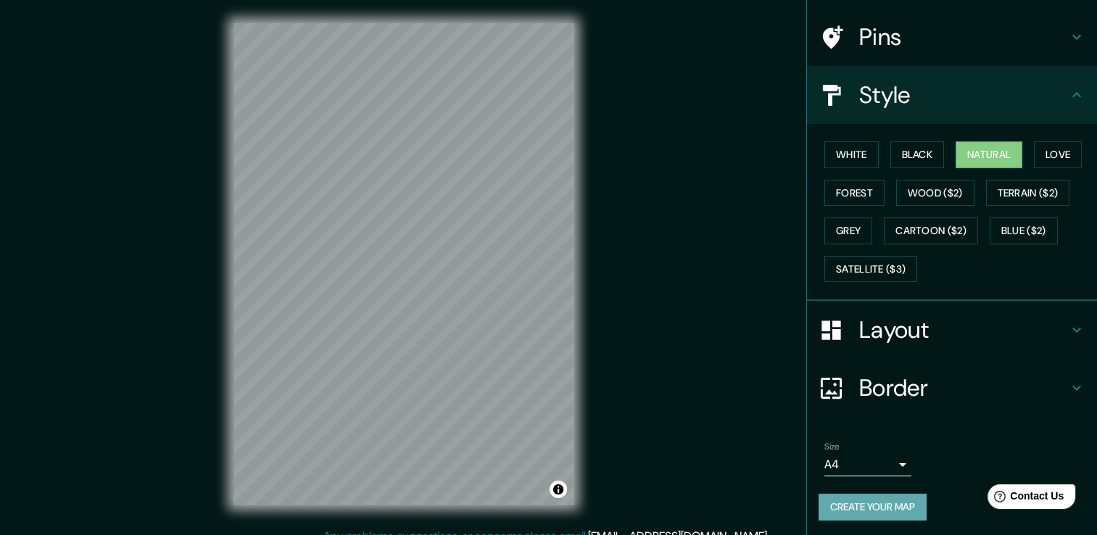
click at [892, 505] on button "Create your map" at bounding box center [873, 507] width 108 height 27
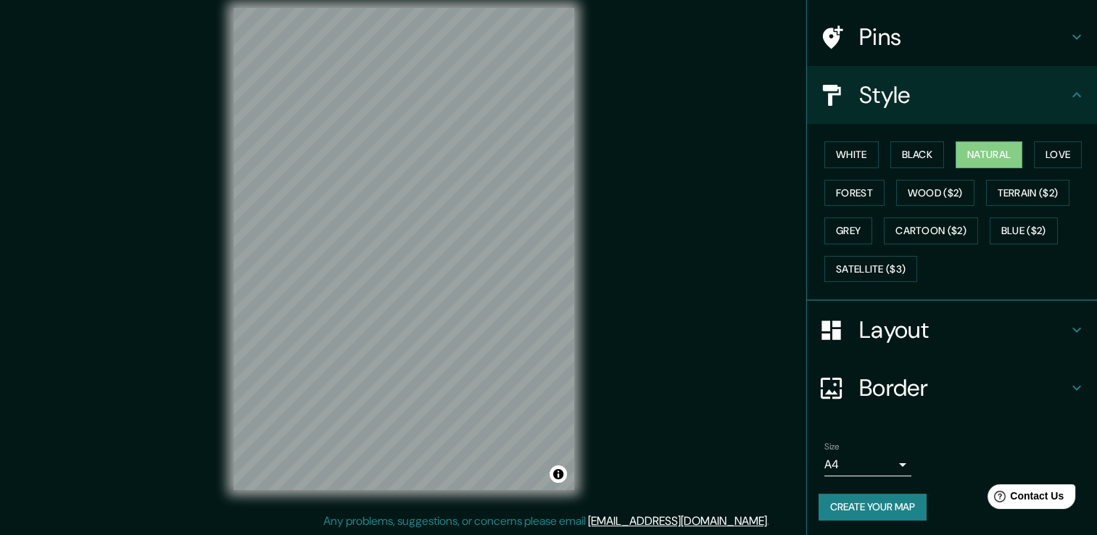
scroll to position [16, 0]
click at [556, 475] on button "Toggle attribution" at bounding box center [558, 473] width 17 height 17
drag, startPoint x: 682, startPoint y: 451, endPoint x: 672, endPoint y: 454, distance: 9.9
click at [677, 452] on div "Mappin Location [STREET_ADDRESS][PERSON_NAME] Avenida [PERSON_NAME] [GEOGRAPHIC…" at bounding box center [548, 259] width 1097 height 551
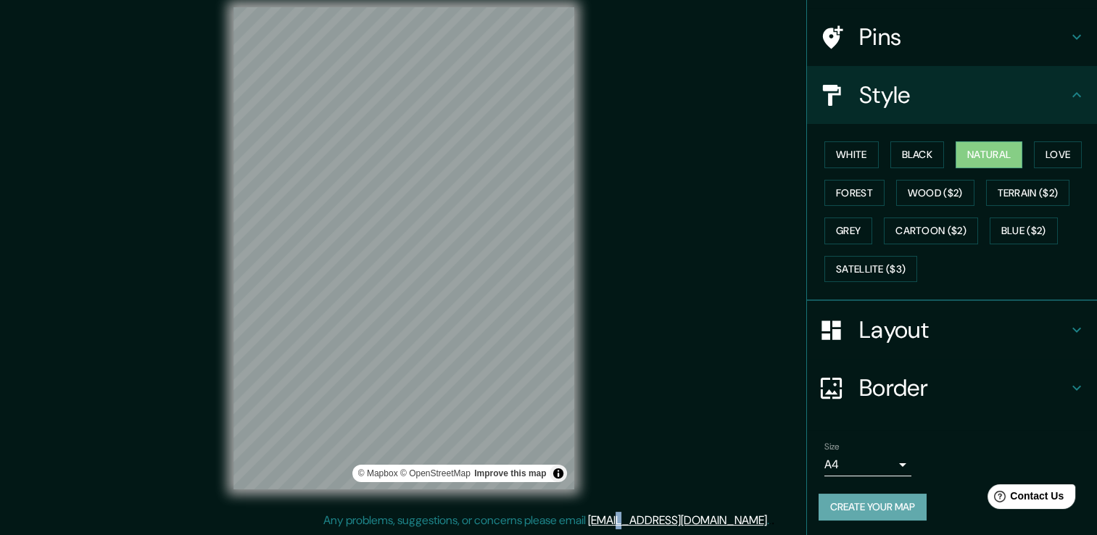
click at [853, 508] on button "Create your map" at bounding box center [873, 507] width 108 height 27
click at [859, 271] on button "Satellite ($3)" at bounding box center [871, 269] width 93 height 27
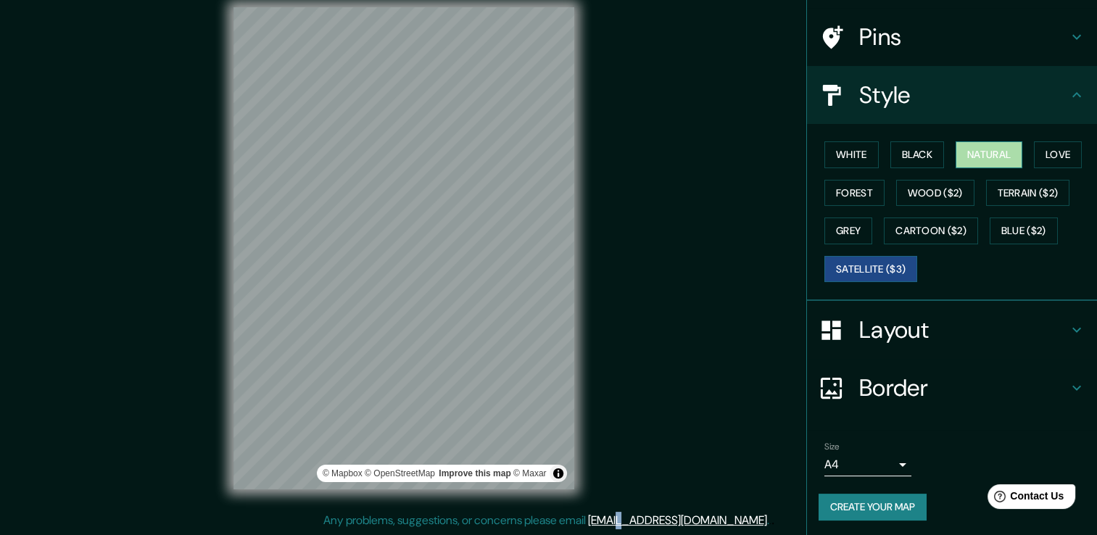
click at [956, 148] on button "Natural" at bounding box center [989, 154] width 67 height 27
